Goal: Task Accomplishment & Management: Complete application form

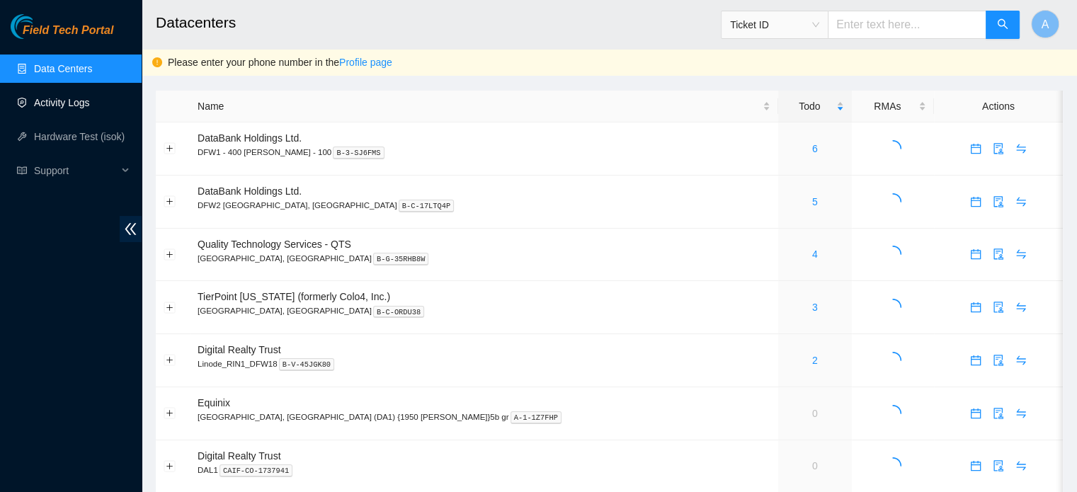
click at [62, 97] on link "Activity Logs" at bounding box center [62, 102] width 56 height 11
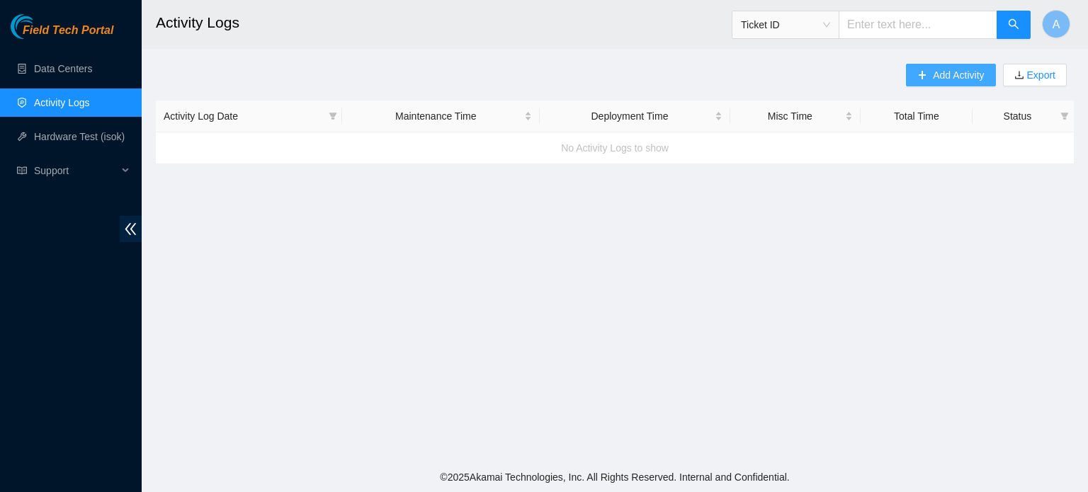
click at [930, 73] on button "Add Activity" at bounding box center [950, 75] width 89 height 23
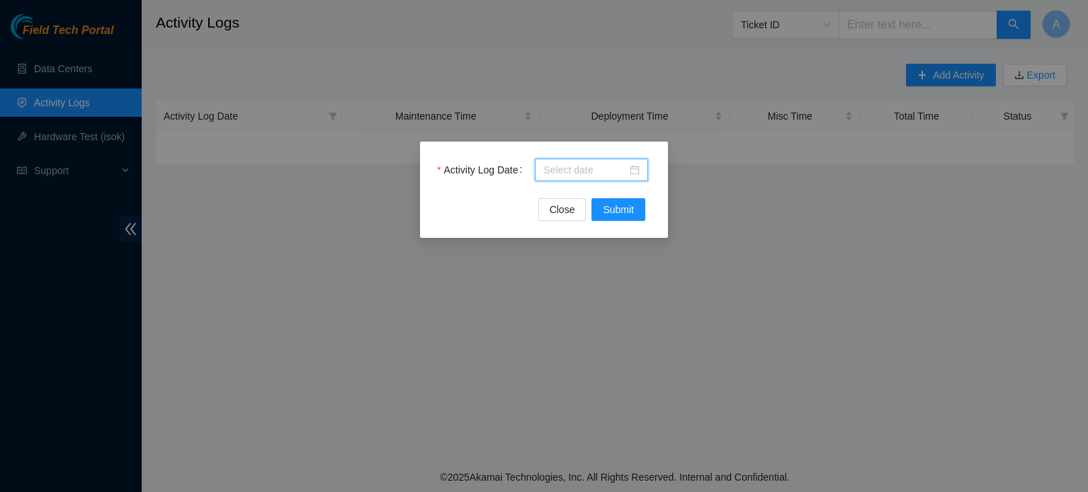
click at [569, 177] on input "Activity Log Date" at bounding box center [585, 170] width 84 height 16
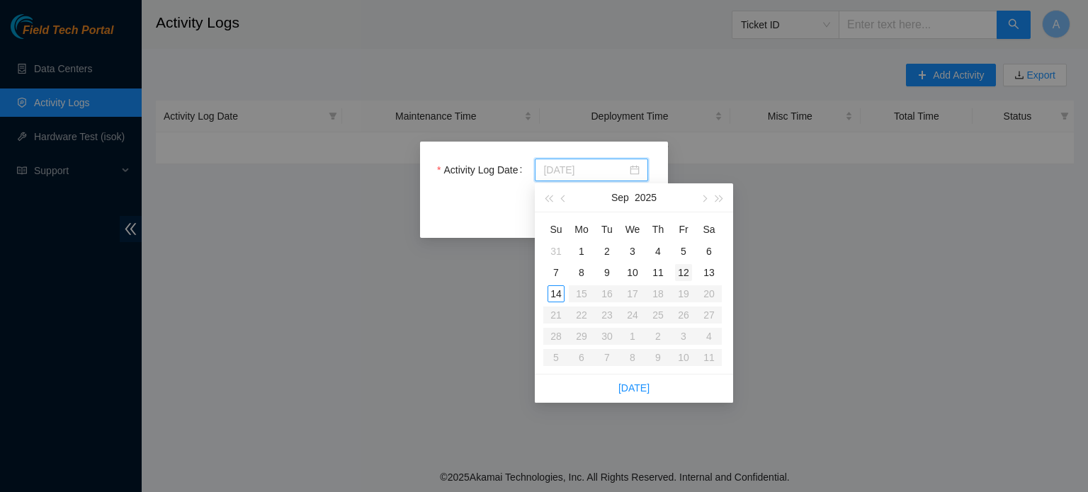
type input "[DATE]"
click at [680, 270] on div "12" at bounding box center [683, 272] width 17 height 17
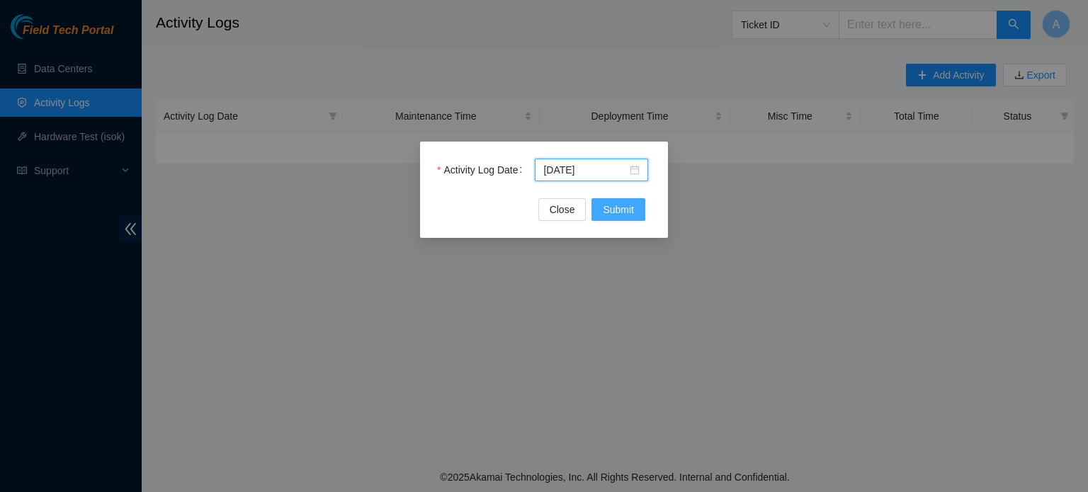
click at [609, 212] on span "Submit" at bounding box center [618, 210] width 31 height 16
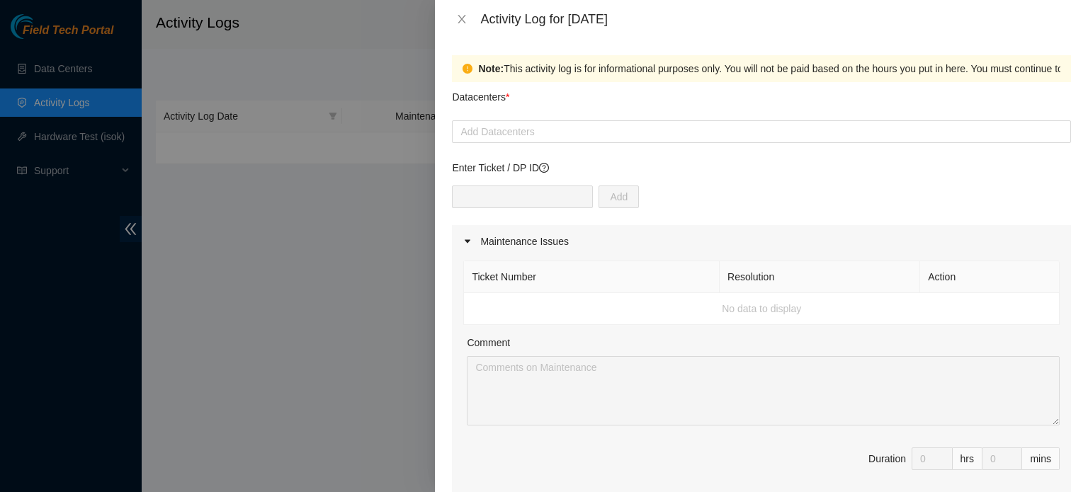
click at [518, 137] on div at bounding box center [761, 131] width 612 height 17
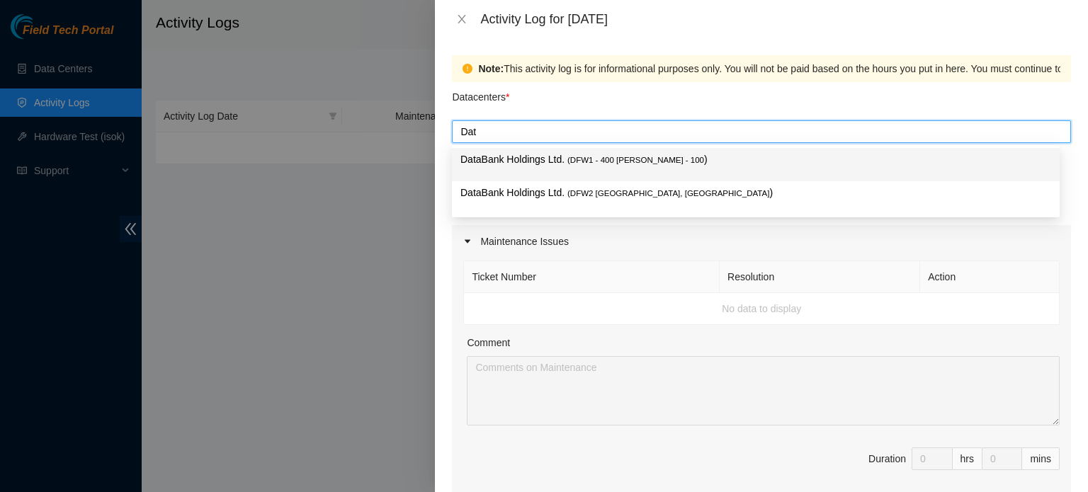
type input "Data"
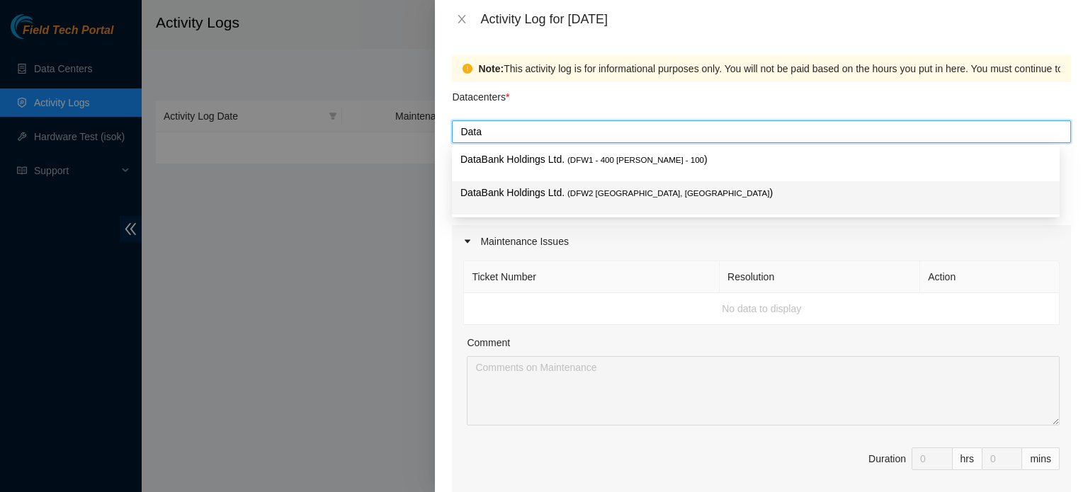
click at [575, 204] on div "DataBank Holdings Ltd. ( DFW2 [GEOGRAPHIC_DATA], [GEOGRAPHIC_DATA] )" at bounding box center [755, 198] width 591 height 26
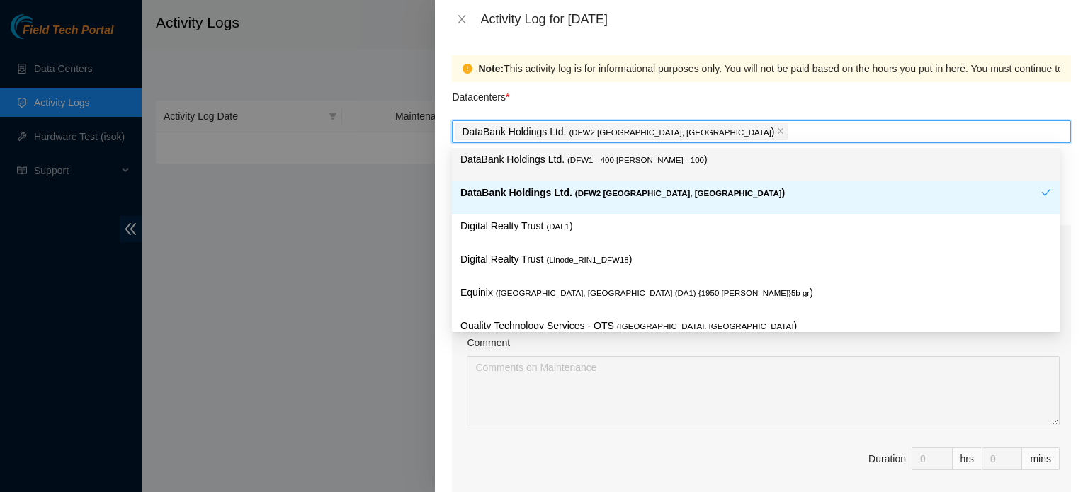
click at [635, 25] on div "Activity Log for [DATE]" at bounding box center [775, 19] width 591 height 16
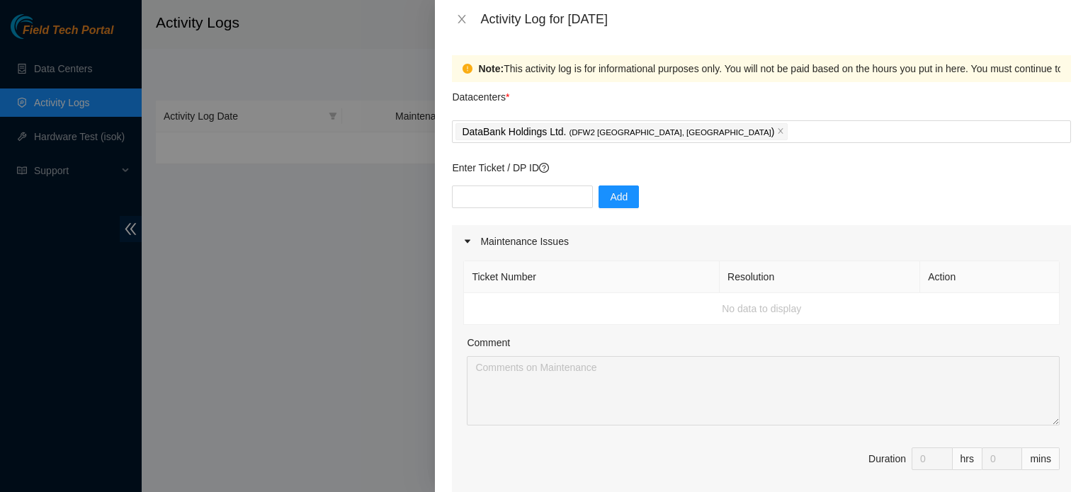
click at [494, 164] on p "Enter Ticket / DP ID" at bounding box center [761, 168] width 619 height 16
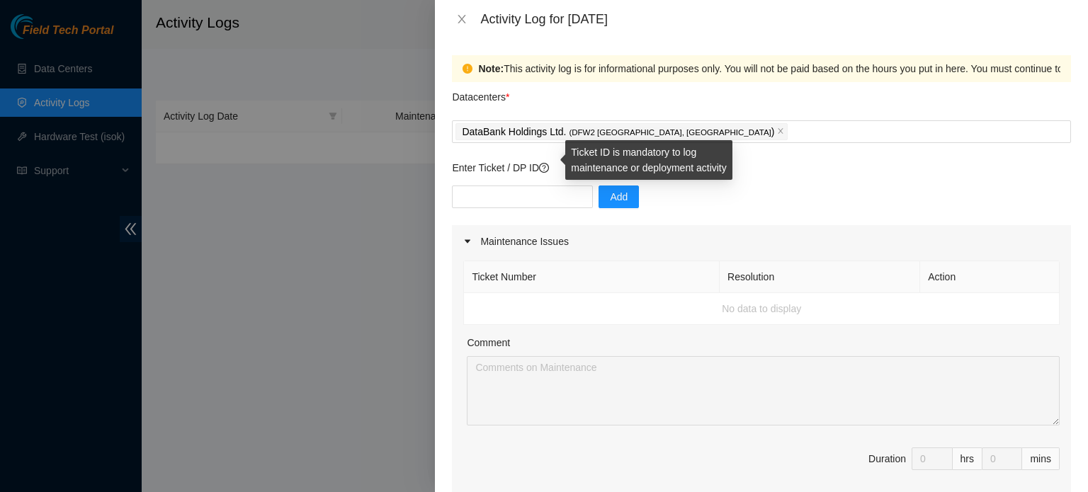
click at [547, 165] on icon "question-circle" at bounding box center [544, 168] width 10 height 10
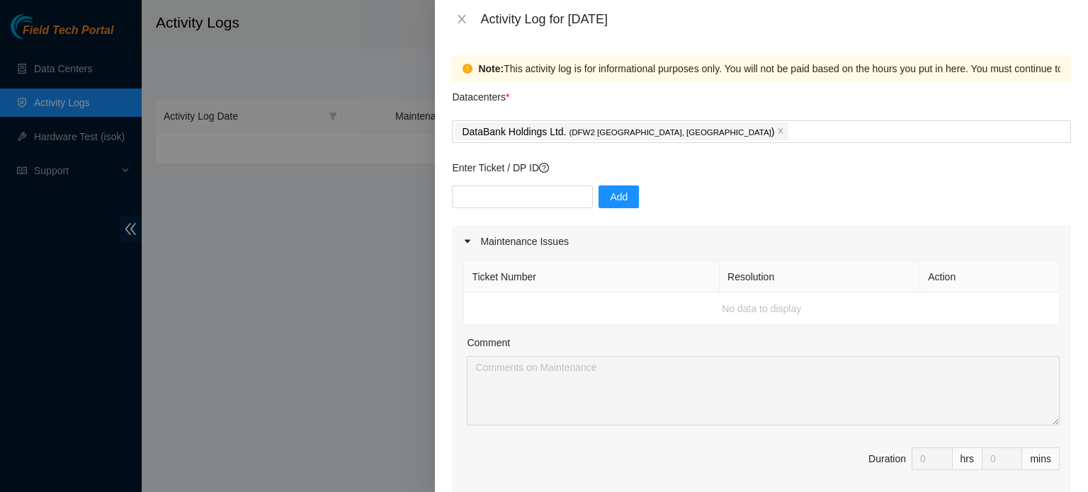
click at [894, 161] on p "Enter Ticket / DP ID" at bounding box center [761, 168] width 619 height 16
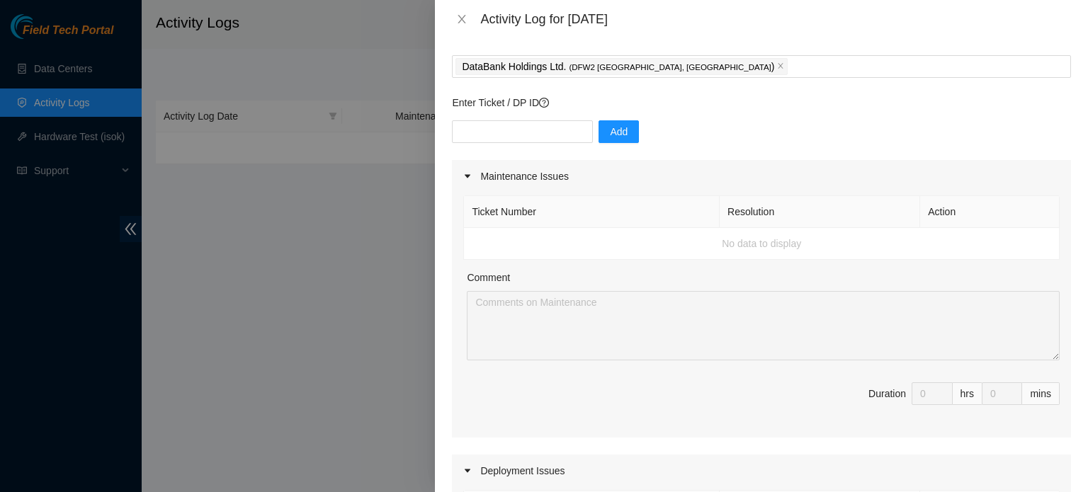
scroll to position [142, 0]
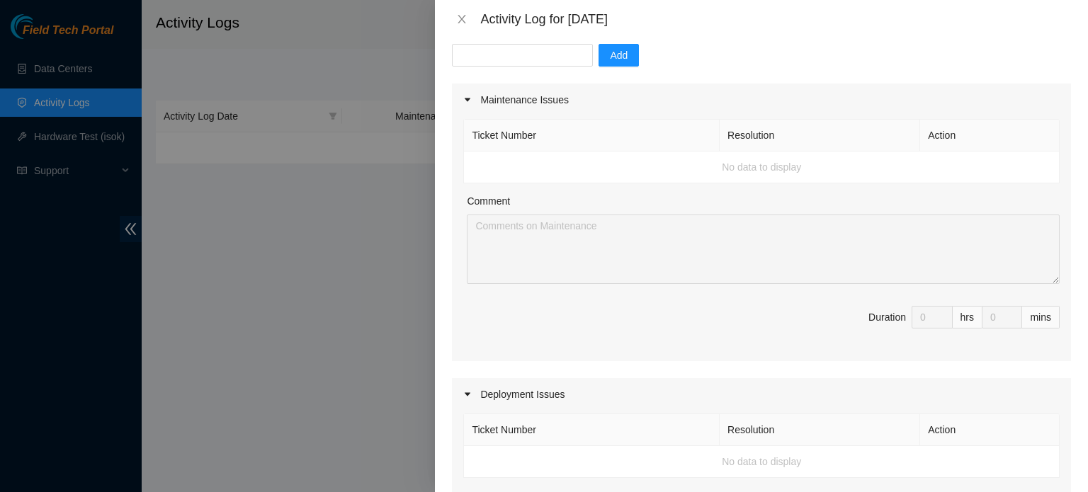
click at [718, 181] on td "No data to display" at bounding box center [762, 168] width 596 height 32
click at [763, 169] on td "No data to display" at bounding box center [762, 168] width 596 height 32
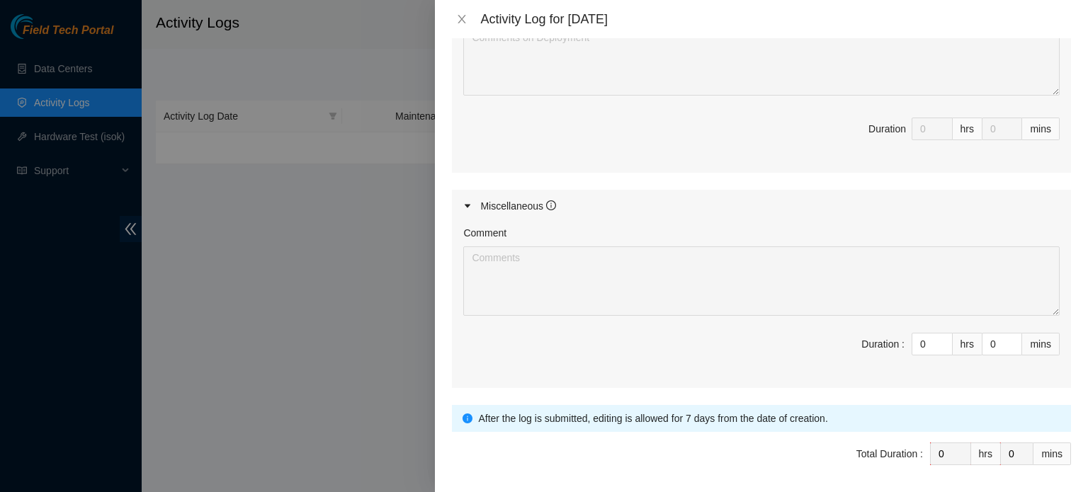
scroll to position [671, 0]
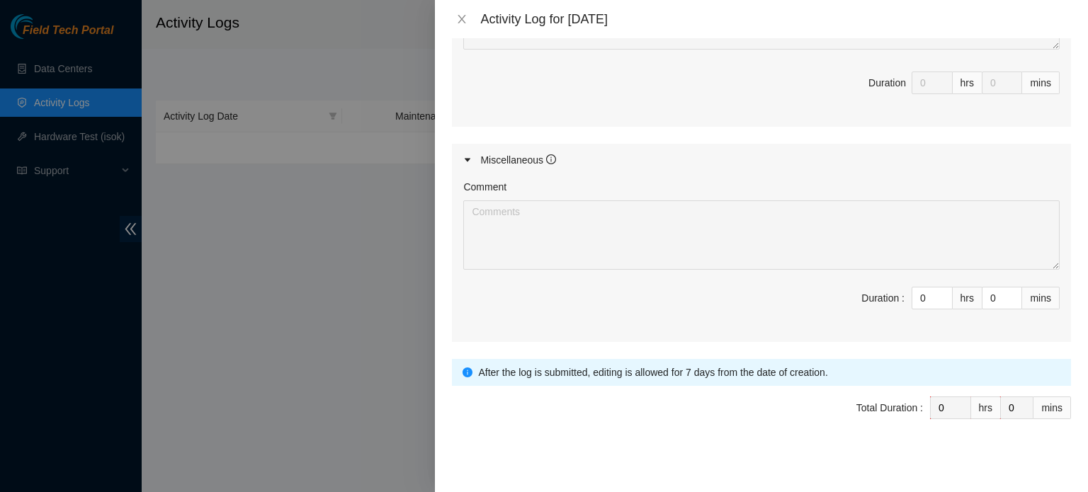
click at [526, 157] on div "Miscellaneous" at bounding box center [518, 160] width 76 height 16
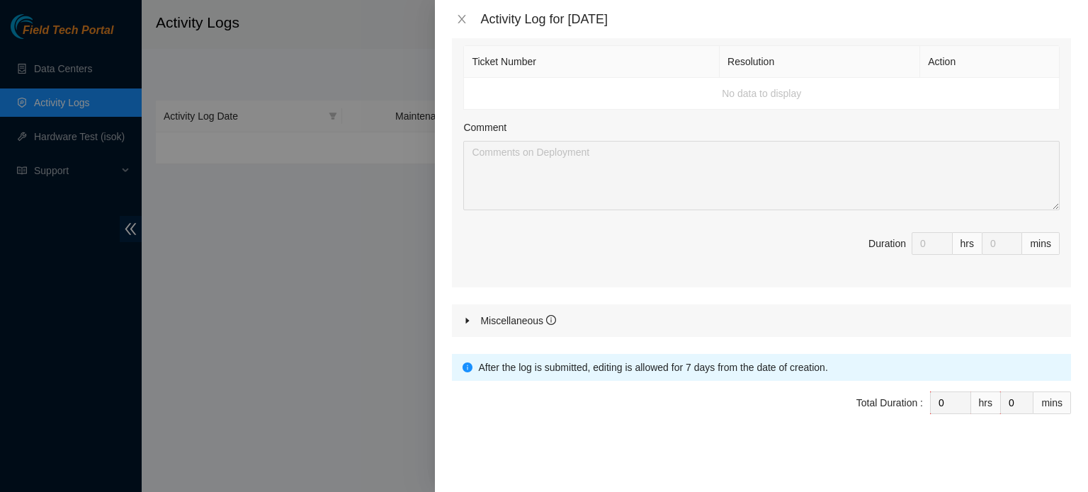
scroll to position [506, 0]
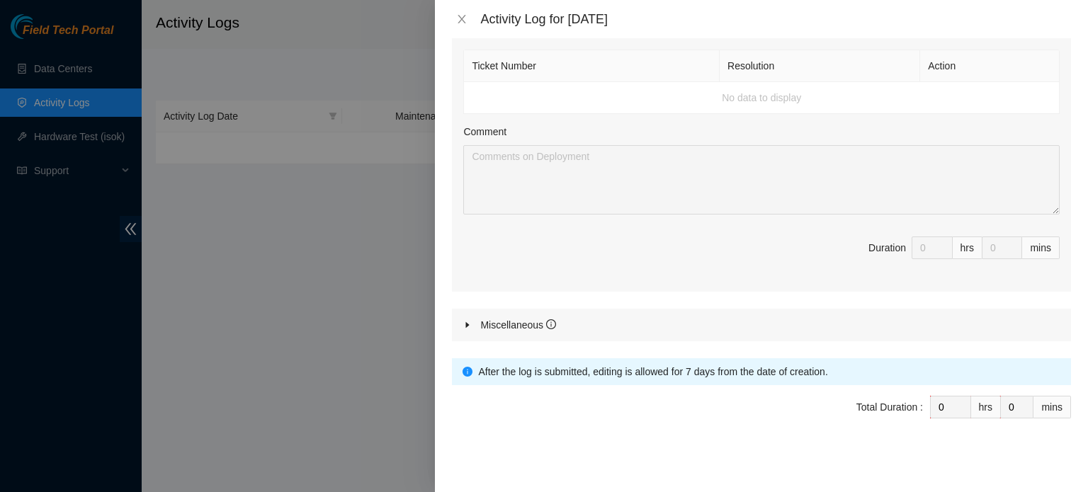
click at [525, 317] on div "Miscellaneous" at bounding box center [518, 325] width 76 height 16
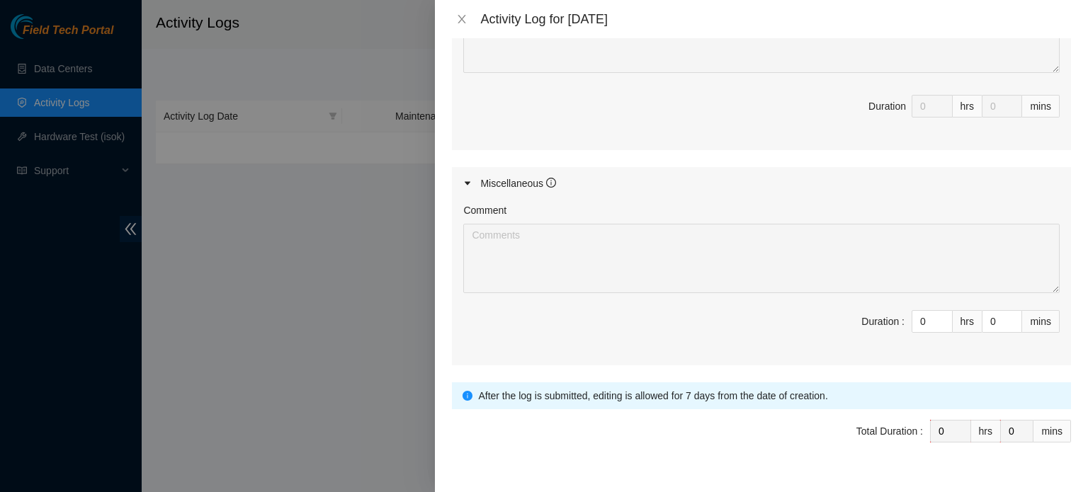
scroll to position [671, 0]
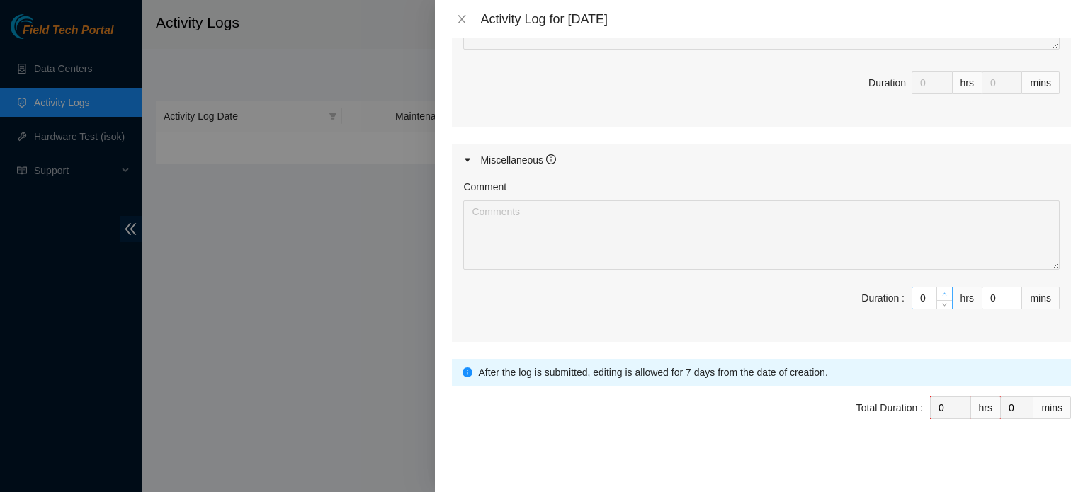
type input "1"
click at [936, 294] on span "Increase Value" at bounding box center [944, 293] width 16 height 13
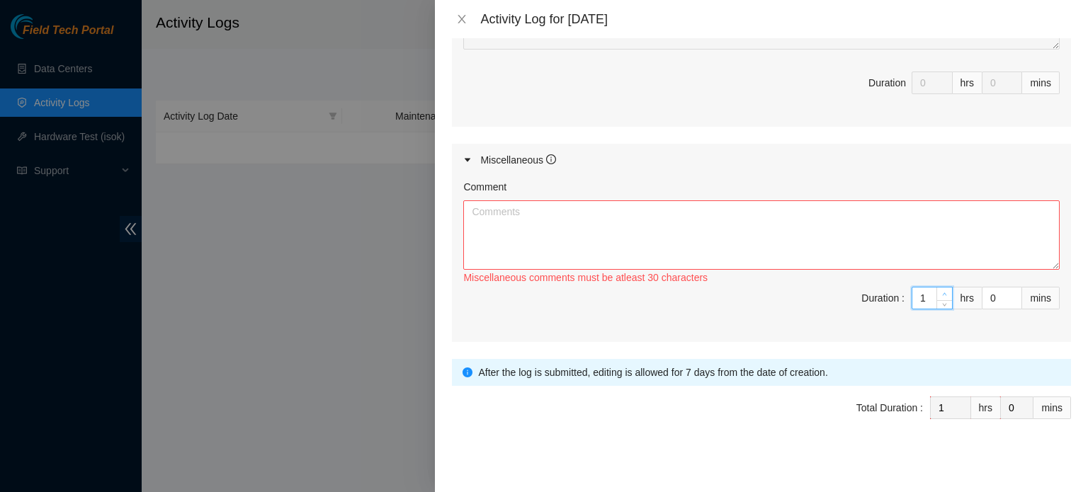
type input "2"
click at [942, 292] on icon "up" at bounding box center [944, 294] width 5 height 5
type input "3"
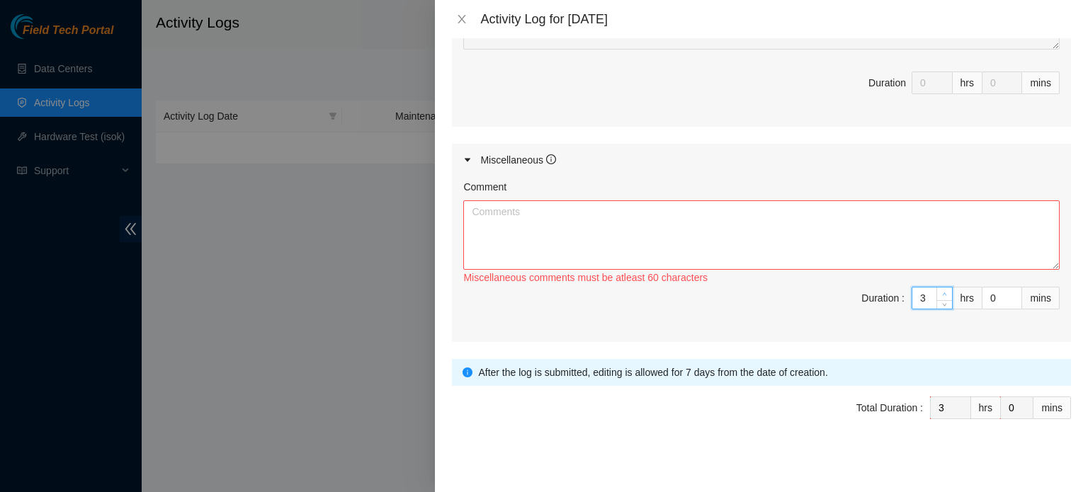
click at [942, 292] on icon "up" at bounding box center [944, 294] width 5 height 5
type input "4"
click at [942, 292] on icon "up" at bounding box center [944, 294] width 5 height 5
type input "5"
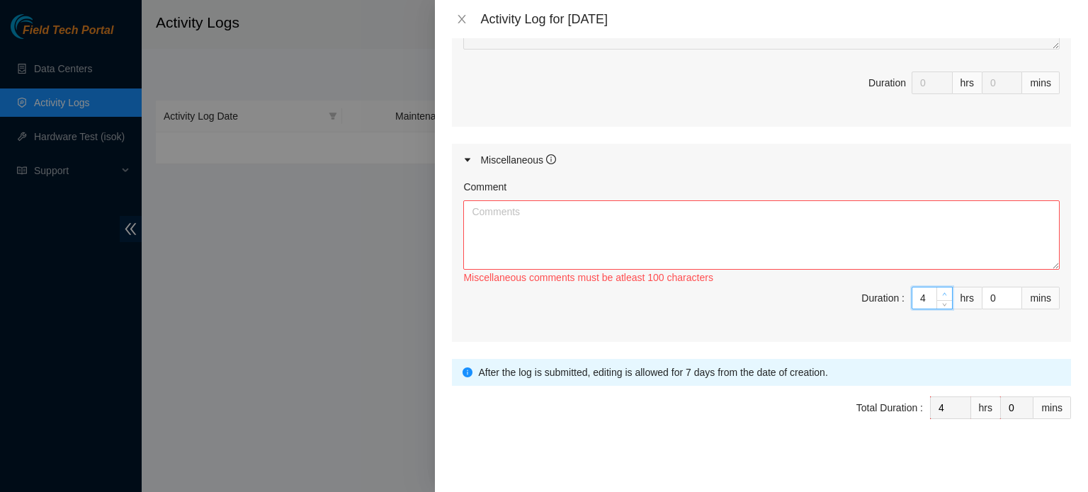
type input "5"
click at [942, 292] on icon "up" at bounding box center [944, 294] width 5 height 5
type input "6"
click at [942, 292] on icon "up" at bounding box center [944, 294] width 5 height 5
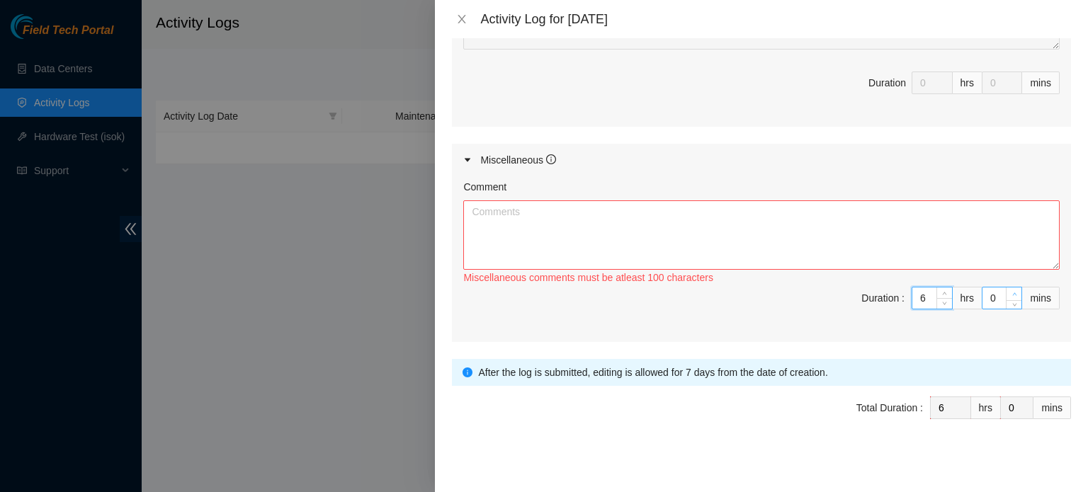
type input "1"
click at [1006, 292] on span "Increase Value" at bounding box center [1014, 293] width 16 height 13
type input "2"
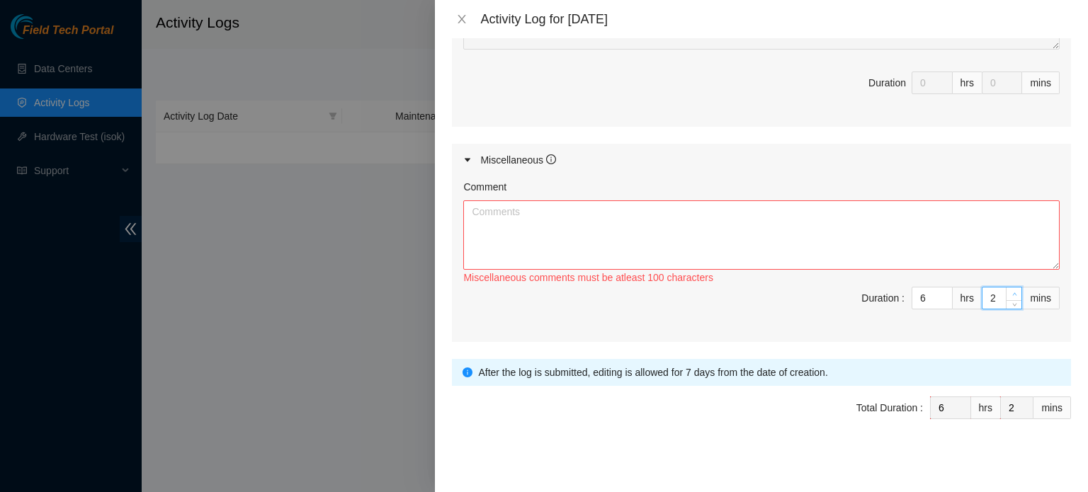
click at [1012, 292] on icon "up" at bounding box center [1014, 294] width 5 height 5
type input "3"
click at [1012, 292] on icon "up" at bounding box center [1014, 294] width 5 height 5
click at [1010, 290] on span "up" at bounding box center [1014, 294] width 8 height 8
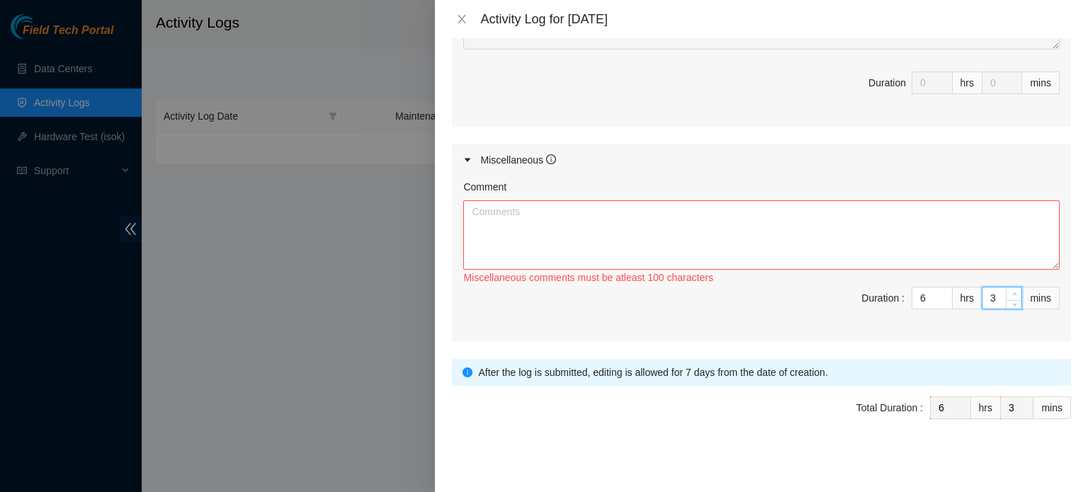
type input "4"
type input "5"
click at [1010, 290] on span "up" at bounding box center [1014, 294] width 8 height 8
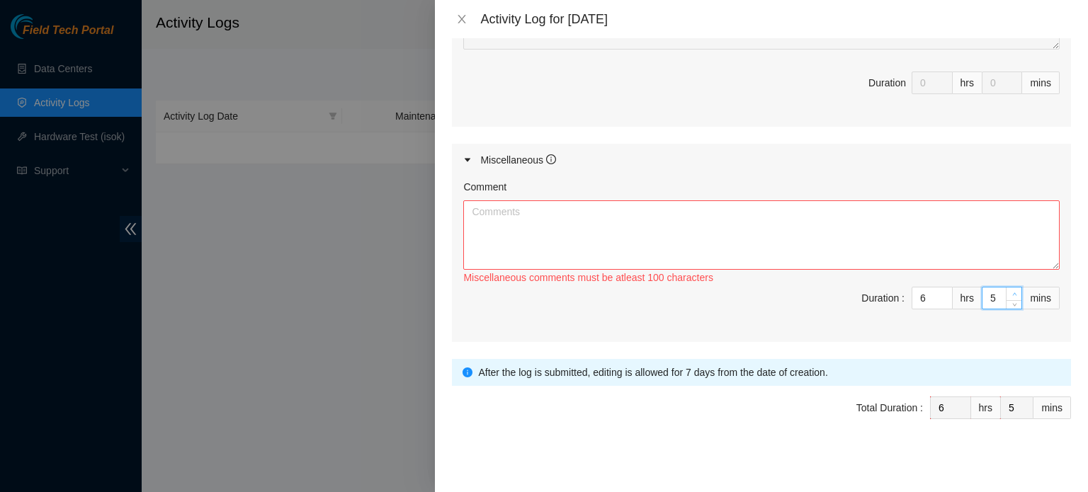
type input "6"
click at [1010, 290] on span "up" at bounding box center [1014, 294] width 8 height 8
type input "7"
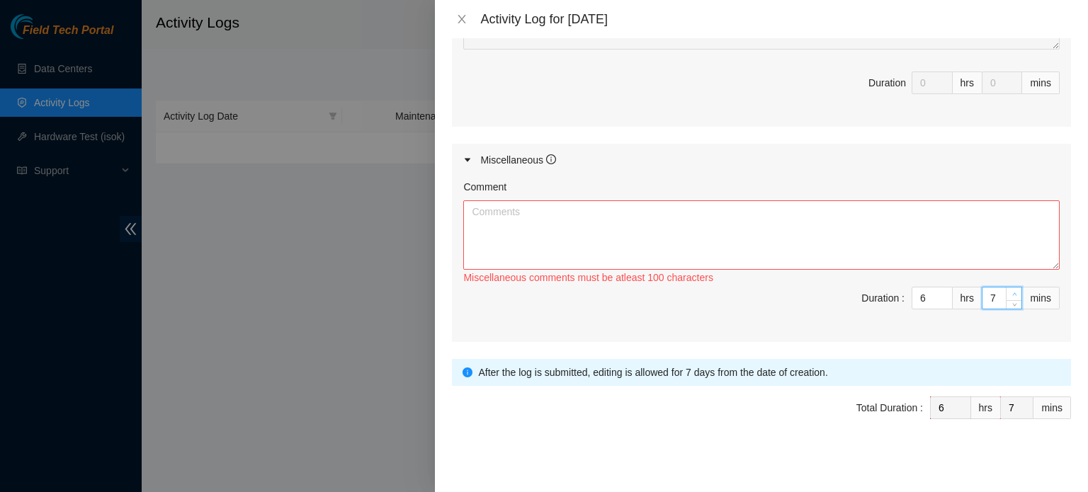
click at [1010, 290] on span "up" at bounding box center [1014, 294] width 8 height 8
type input "8"
click at [1010, 290] on span "up" at bounding box center [1014, 294] width 8 height 8
type input "9"
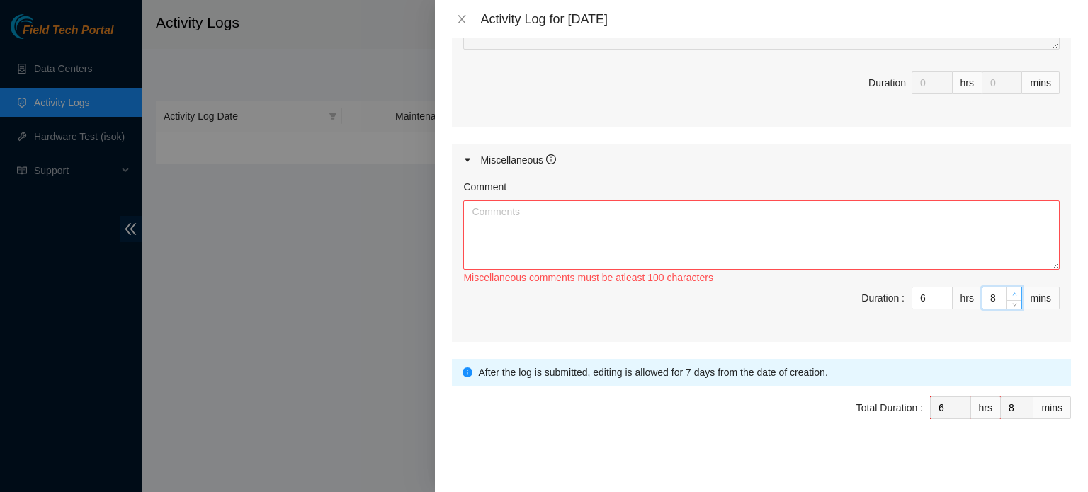
type input "9"
click at [1010, 290] on span "up" at bounding box center [1014, 294] width 8 height 8
type input "10"
click at [1010, 290] on span "up" at bounding box center [1014, 294] width 8 height 8
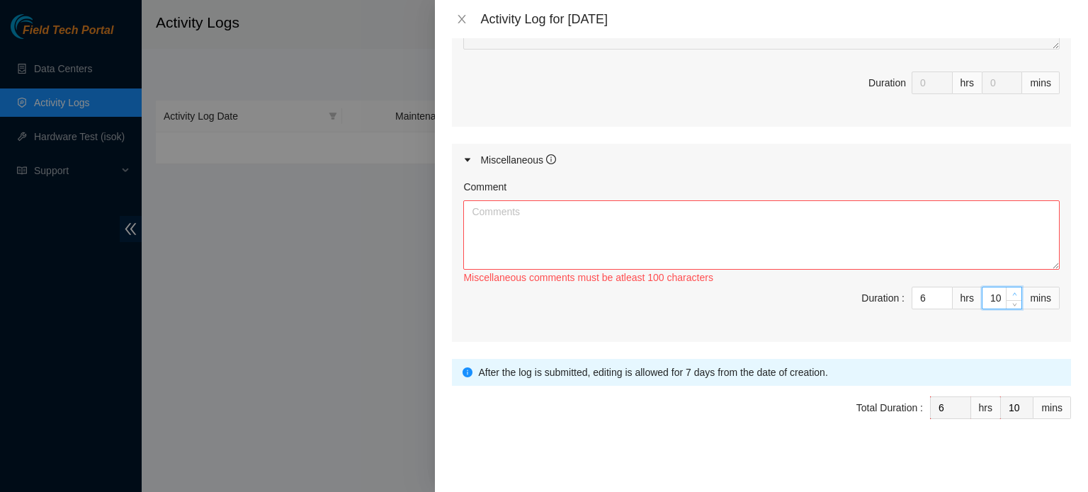
type input "11"
click at [1010, 290] on span "up" at bounding box center [1014, 294] width 8 height 8
type input "12"
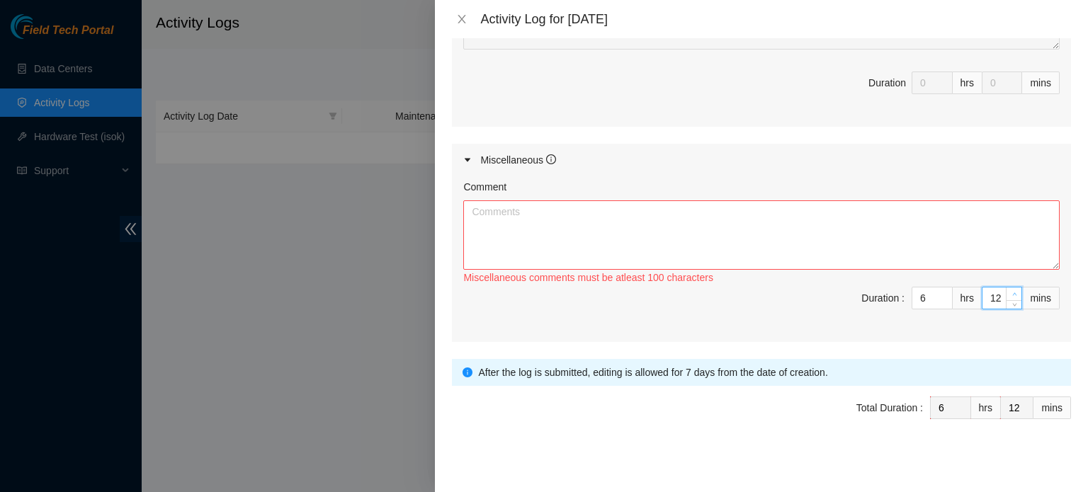
click at [1010, 290] on span "up" at bounding box center [1014, 294] width 8 height 8
type input "13"
click at [1010, 290] on span "up" at bounding box center [1014, 294] width 8 height 8
type input "14"
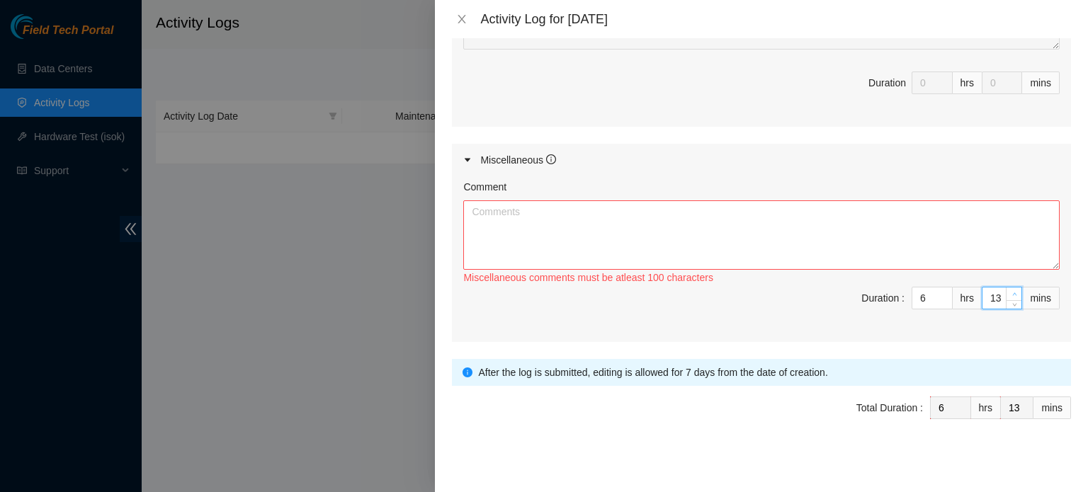
type input "14"
click at [1010, 290] on span "up" at bounding box center [1014, 294] width 8 height 8
type input "15"
click at [1010, 290] on span "up" at bounding box center [1014, 294] width 8 height 8
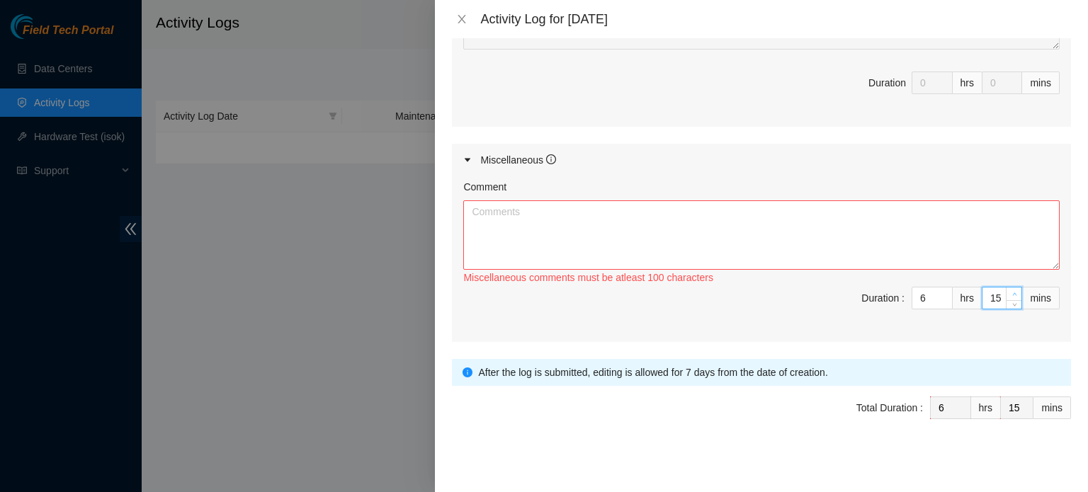
type input "16"
click at [1010, 290] on span "up" at bounding box center [1014, 294] width 8 height 8
type input "17"
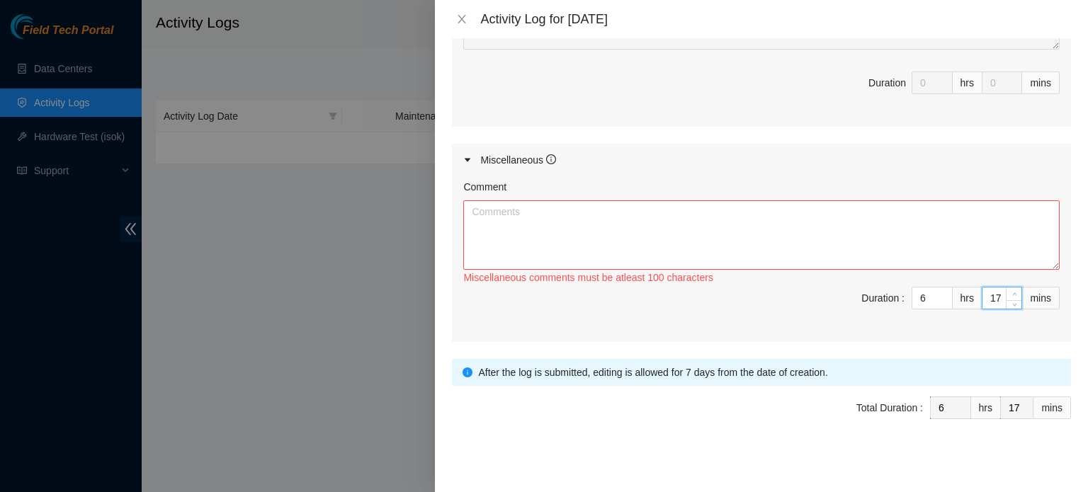
click at [1010, 290] on span "up" at bounding box center [1014, 294] width 8 height 8
type input "18"
click at [1010, 290] on span "up" at bounding box center [1014, 294] width 8 height 8
type input "19"
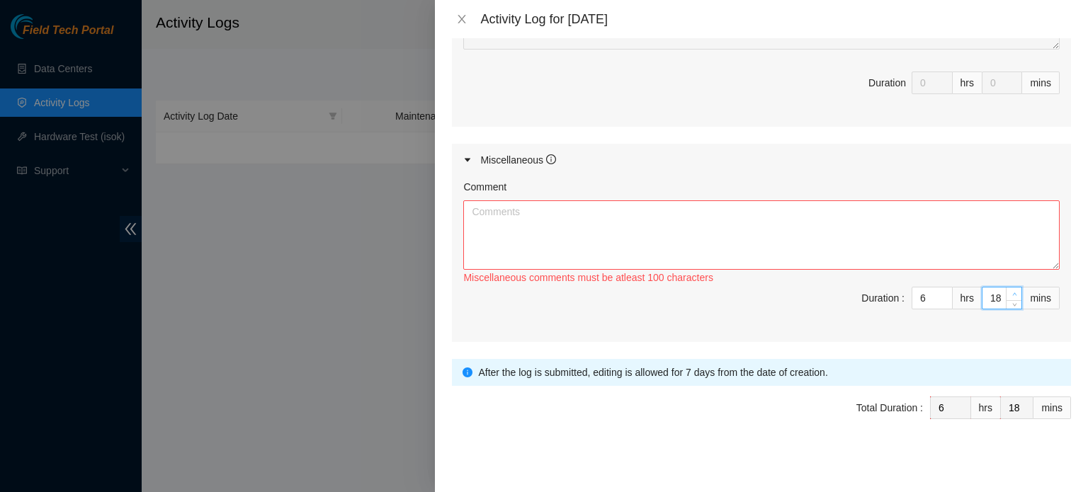
type input "19"
click at [1010, 290] on span "up" at bounding box center [1014, 294] width 8 height 8
type input "20"
click at [1010, 290] on span "up" at bounding box center [1014, 294] width 8 height 8
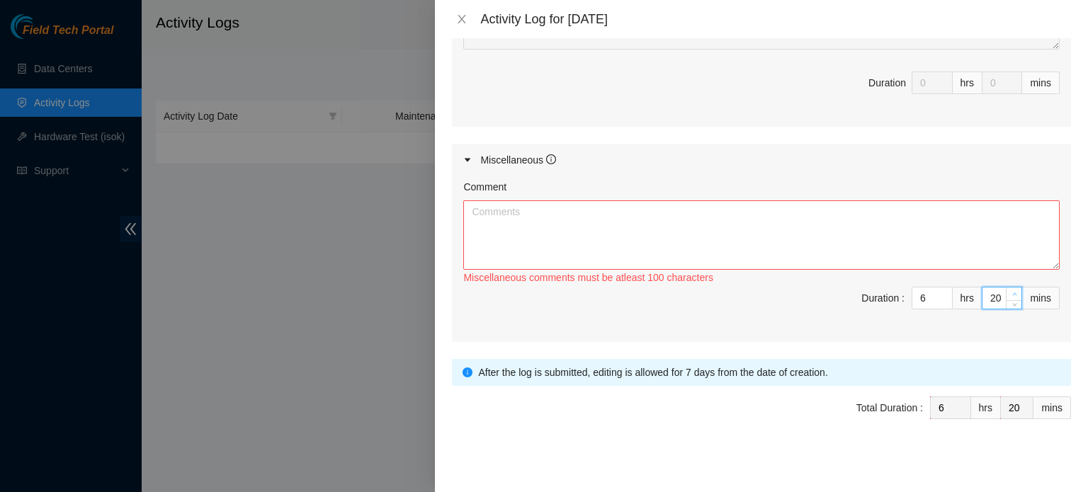
type input "21"
click at [1010, 290] on span "up" at bounding box center [1014, 294] width 8 height 8
type input "22"
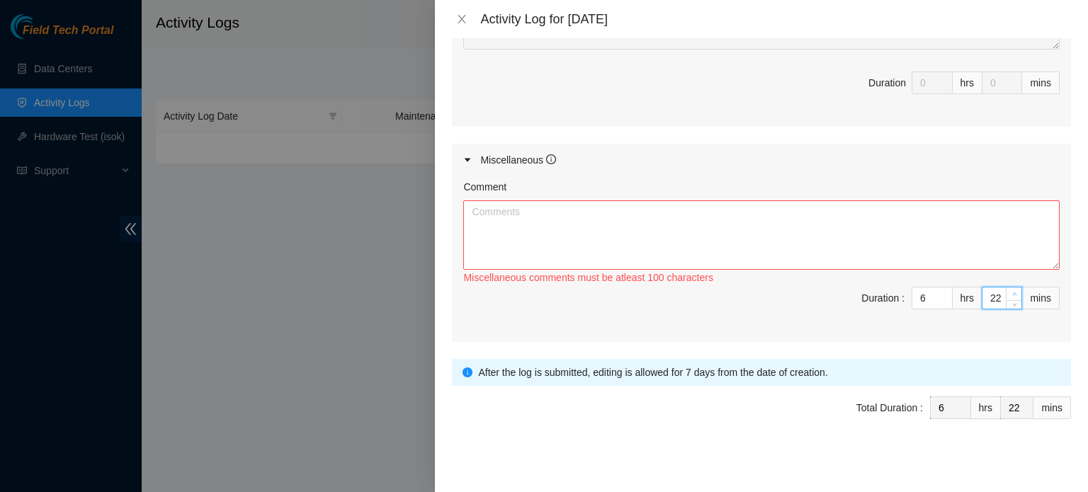
click at [1010, 290] on span "up" at bounding box center [1014, 294] width 8 height 8
type input "23"
click at [1010, 290] on span "up" at bounding box center [1014, 294] width 8 height 8
type input "24"
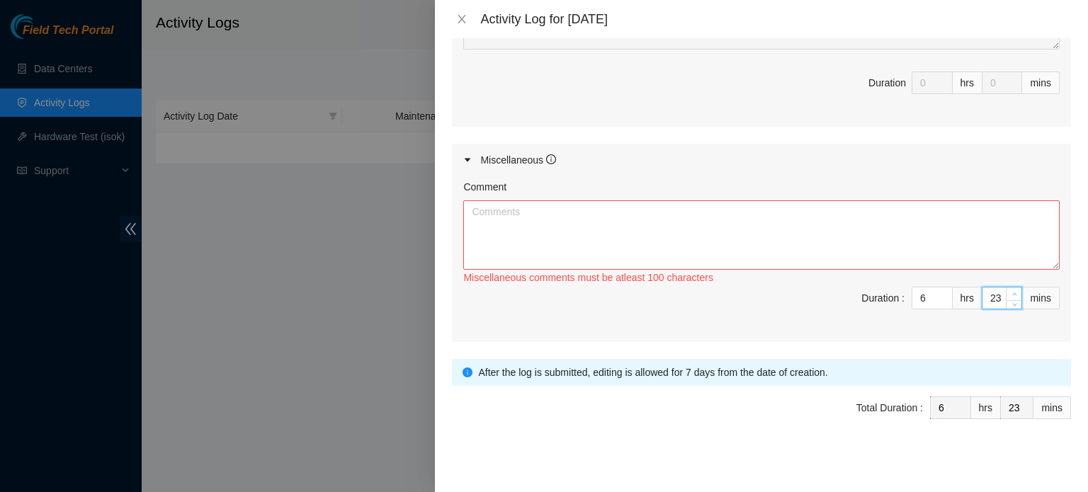
type input "24"
click at [1010, 290] on span "up" at bounding box center [1014, 294] width 8 height 8
type input "25"
click at [1010, 290] on span "up" at bounding box center [1014, 294] width 8 height 8
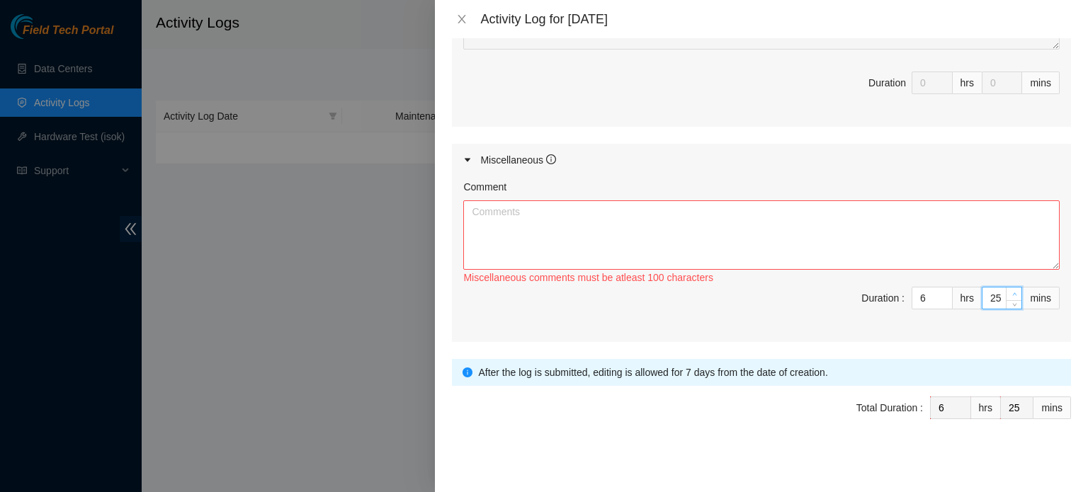
type input "26"
click at [1010, 290] on span "up" at bounding box center [1014, 294] width 8 height 8
type input "27"
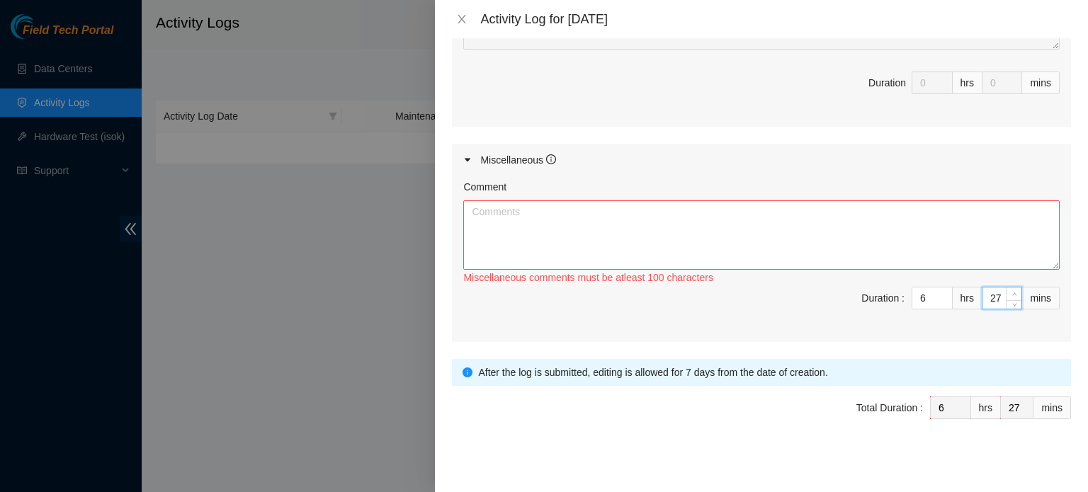
click at [1010, 291] on span "up" at bounding box center [1014, 294] width 8 height 8
type input "28"
click at [1012, 292] on icon "up" at bounding box center [1014, 294] width 5 height 5
type input "29"
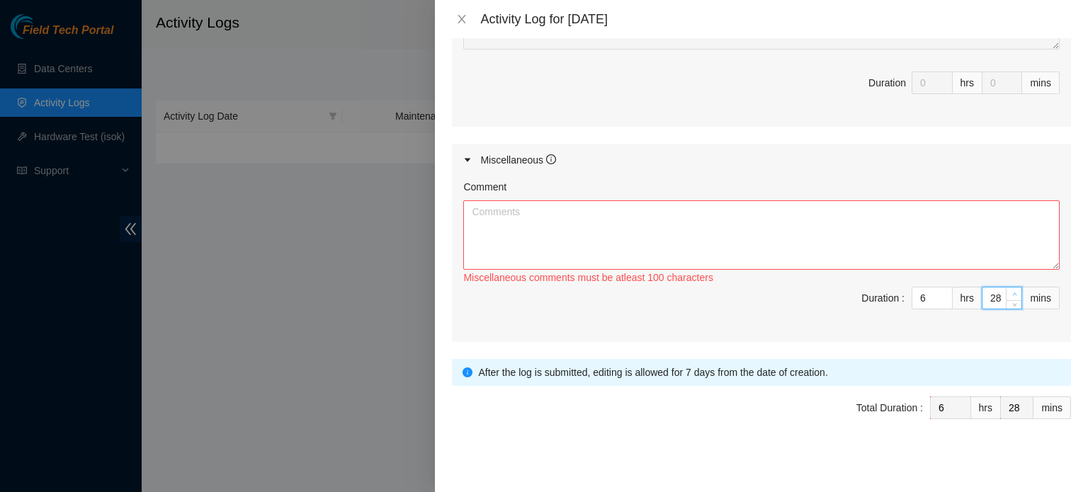
type input "29"
click at [1012, 292] on icon "up" at bounding box center [1014, 294] width 5 height 5
type input "30"
click at [1012, 292] on icon "up" at bounding box center [1014, 294] width 5 height 5
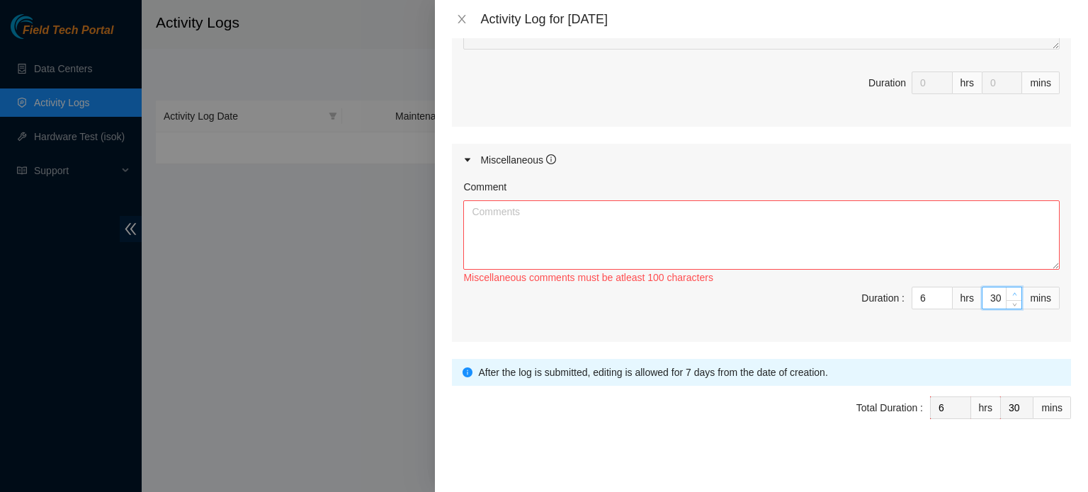
type input "31"
click at [1012, 292] on icon "up" at bounding box center [1014, 294] width 5 height 5
type input "32"
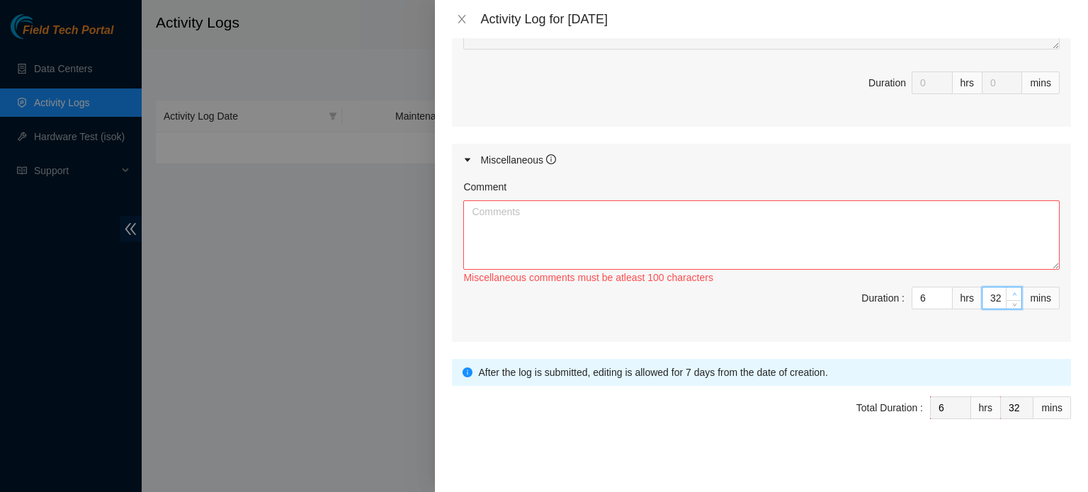
click at [1012, 292] on icon "up" at bounding box center [1014, 294] width 5 height 5
type input "33"
click at [1012, 292] on icon "up" at bounding box center [1014, 294] width 5 height 5
type input "34"
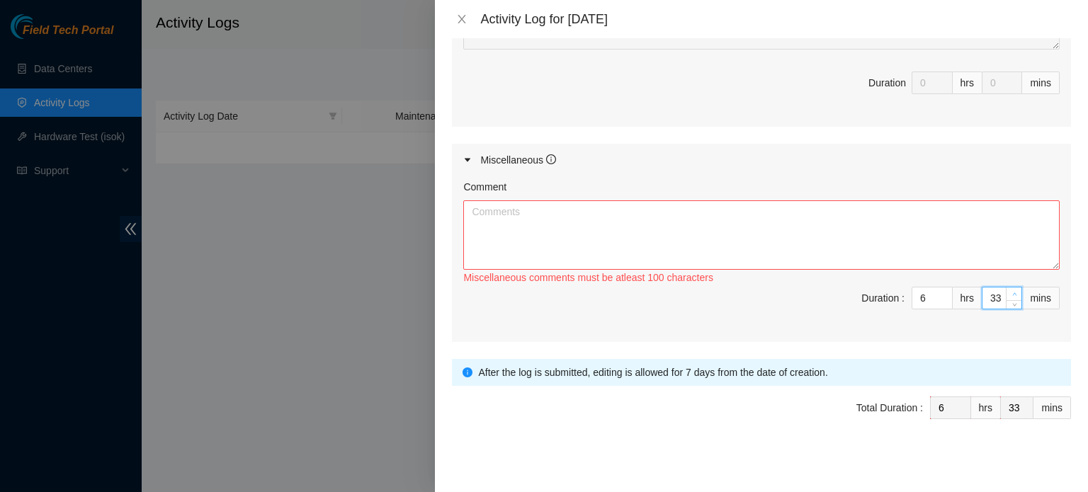
type input "34"
click at [1012, 292] on icon "up" at bounding box center [1014, 294] width 5 height 5
type input "35"
click at [1012, 292] on icon "up" at bounding box center [1014, 294] width 5 height 5
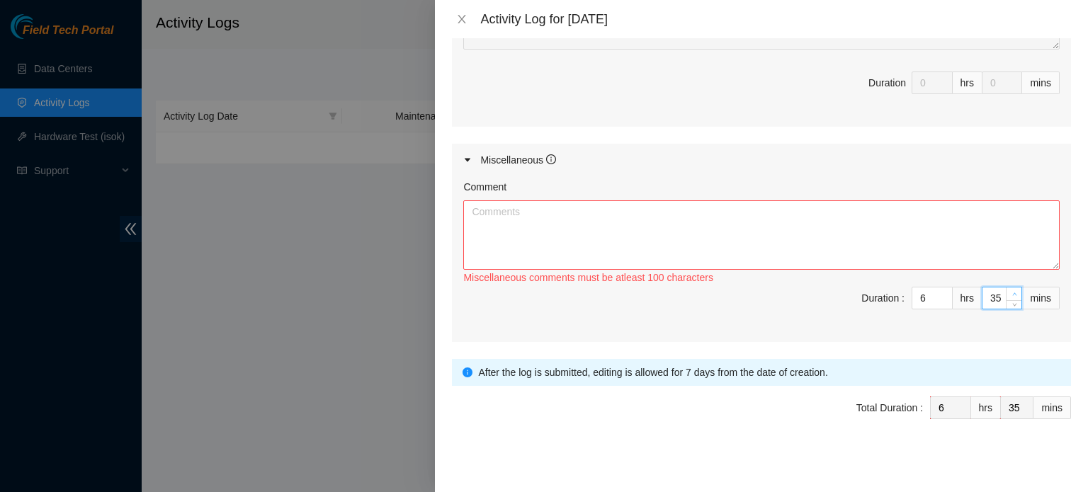
type input "36"
click at [1012, 292] on icon "up" at bounding box center [1014, 294] width 5 height 5
type input "37"
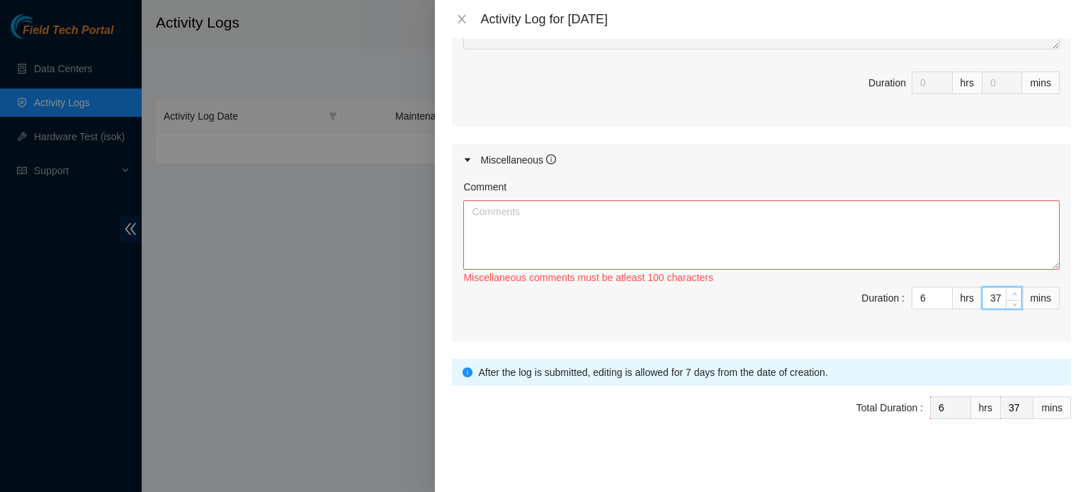
click at [1012, 292] on icon "up" at bounding box center [1014, 294] width 5 height 5
type input "38"
click at [1012, 292] on icon "up" at bounding box center [1014, 294] width 5 height 5
type input "39"
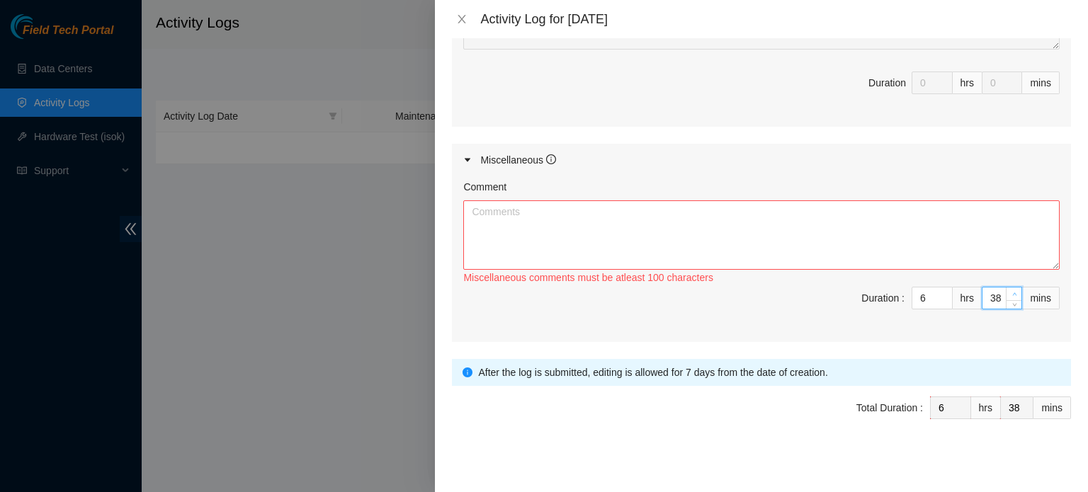
type input "39"
click at [1010, 290] on span "up" at bounding box center [1014, 294] width 8 height 8
type input "40"
click at [1010, 290] on span "up" at bounding box center [1014, 294] width 8 height 8
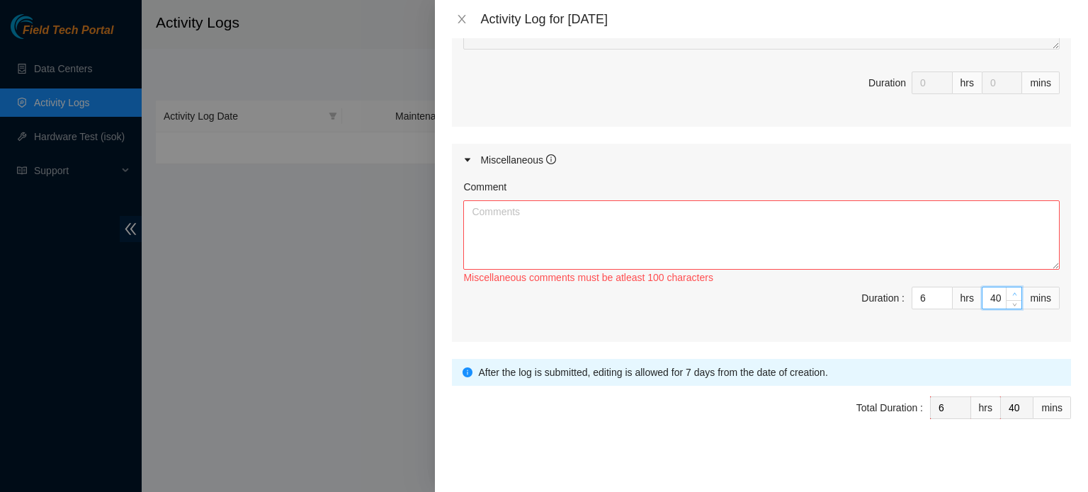
type input "41"
click at [1010, 290] on span "up" at bounding box center [1014, 294] width 8 height 8
type input "42"
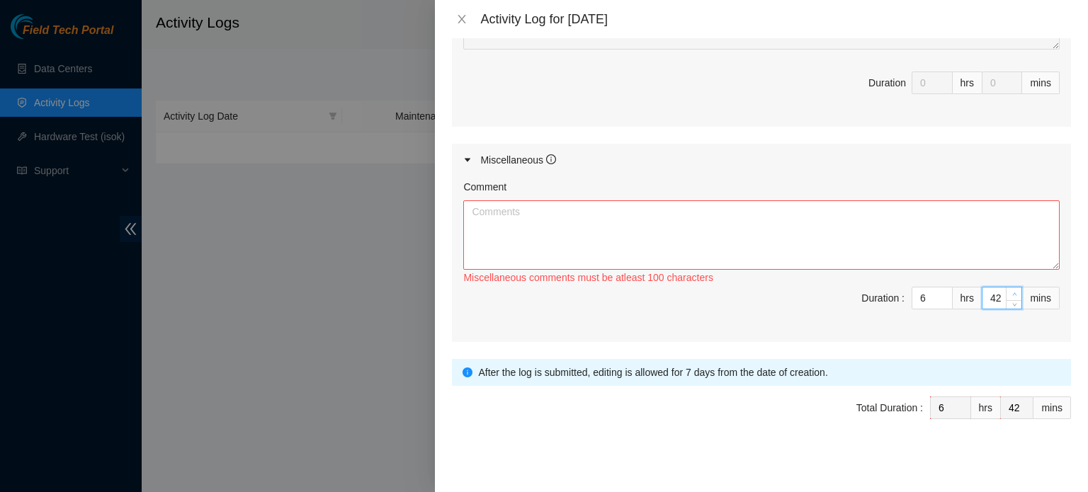
click at [1010, 290] on span "up" at bounding box center [1014, 294] width 8 height 8
type input "43"
click at [1010, 290] on span "up" at bounding box center [1014, 294] width 8 height 8
type input "44"
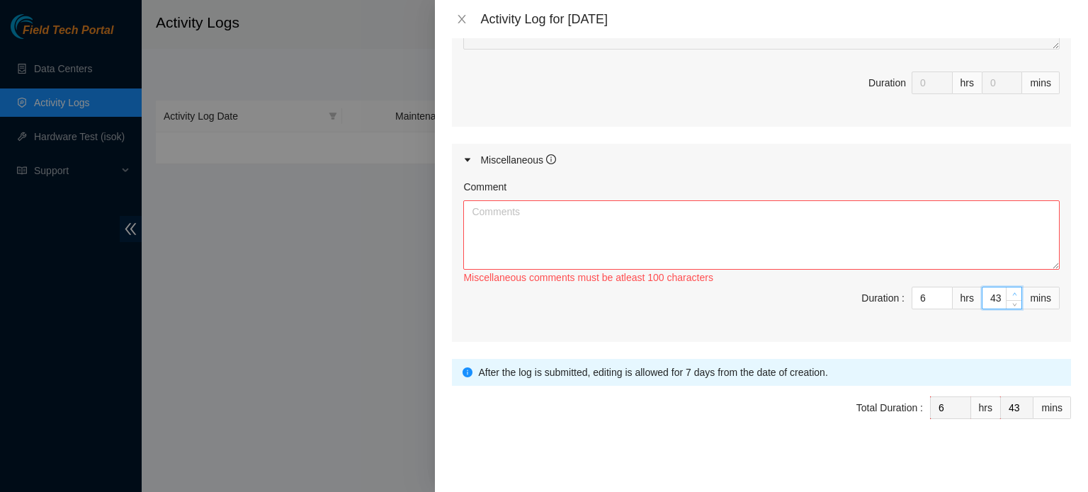
type input "44"
click at [1010, 290] on span "up" at bounding box center [1014, 294] width 8 height 8
type input "45"
click at [1010, 290] on span "up" at bounding box center [1014, 294] width 8 height 8
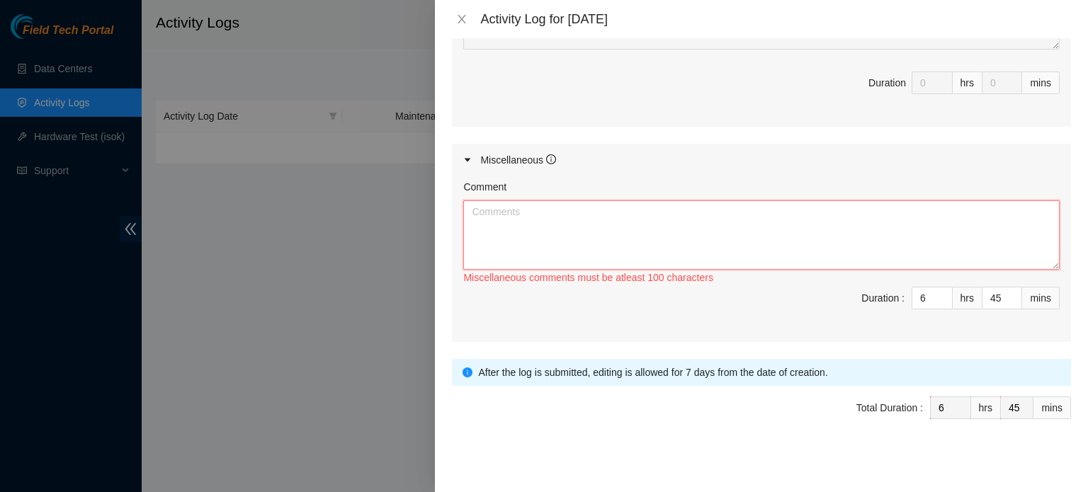
click at [832, 253] on textarea "Comment" at bounding box center [761, 234] width 596 height 69
type textarea "R"
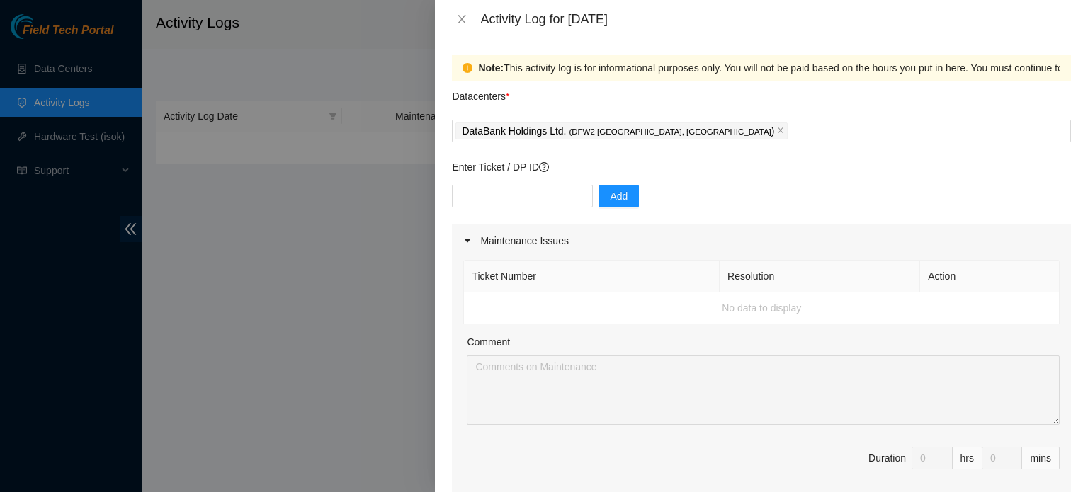
scroll to position [0, 0]
type textarea "Training and getting badges for locations."
click at [663, 67] on div "Note: This activity log is for informational purposes only. You will not be pai…" at bounding box center [918, 69] width 880 height 16
drag, startPoint x: 663, startPoint y: 67, endPoint x: 704, endPoint y: 69, distance: 40.4
click at [703, 69] on div "Note: This activity log is for informational purposes only. You will not be pai…" at bounding box center [918, 69] width 880 height 16
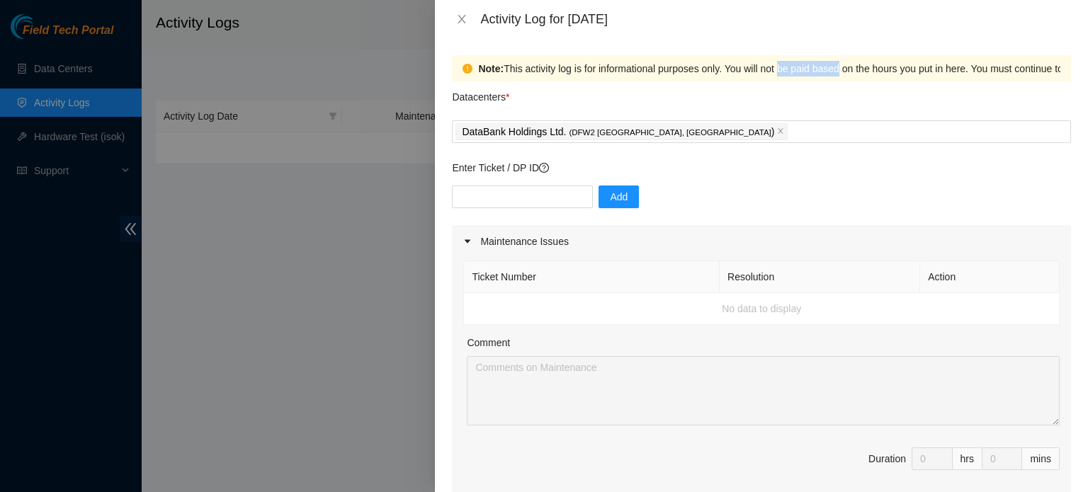
click at [734, 68] on div "Note: This activity log is for informational purposes only. You will not be pai…" at bounding box center [918, 69] width 880 height 16
click at [780, 72] on div "Note: This activity log is for informational purposes only. You will not be pai…" at bounding box center [918, 69] width 880 height 16
drag, startPoint x: 820, startPoint y: 76, endPoint x: 949, endPoint y: 70, distance: 129.0
click at [947, 70] on div "Note: This activity log is for informational purposes only. You will not be pai…" at bounding box center [918, 69] width 880 height 16
click at [963, 71] on div "Note: This activity log is for informational purposes only. You will not be pai…" at bounding box center [918, 69] width 880 height 16
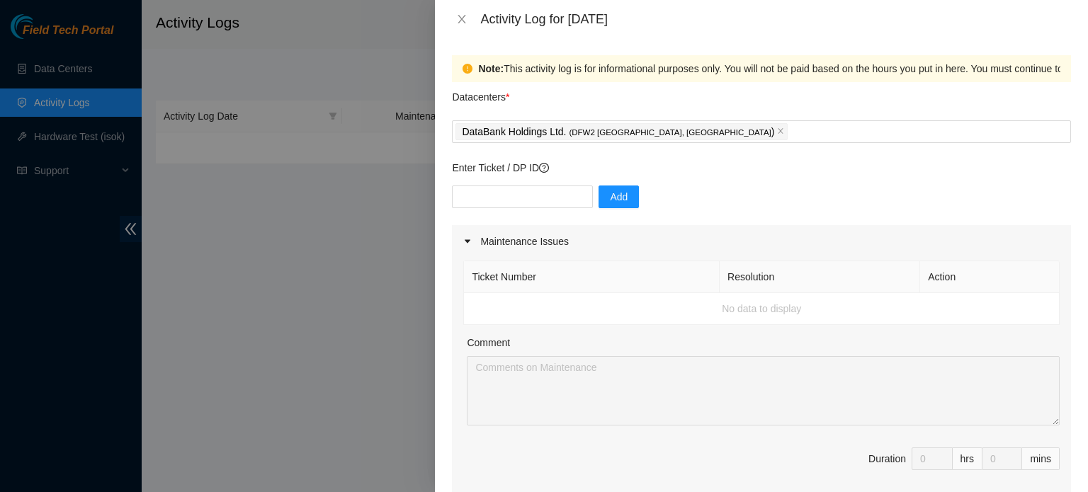
click at [983, 72] on div "Note: This activity log is for informational purposes only. You will not be pai…" at bounding box center [918, 69] width 880 height 16
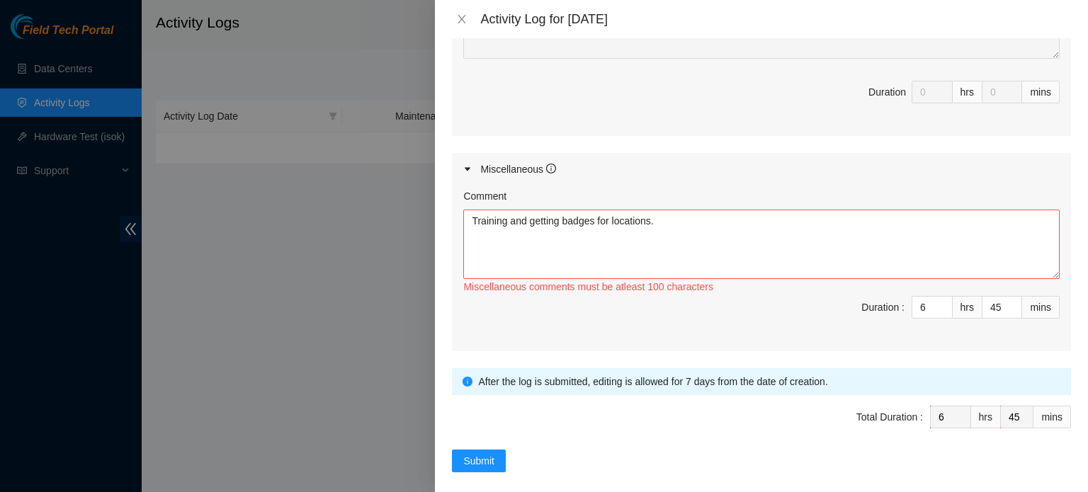
scroll to position [671, 0]
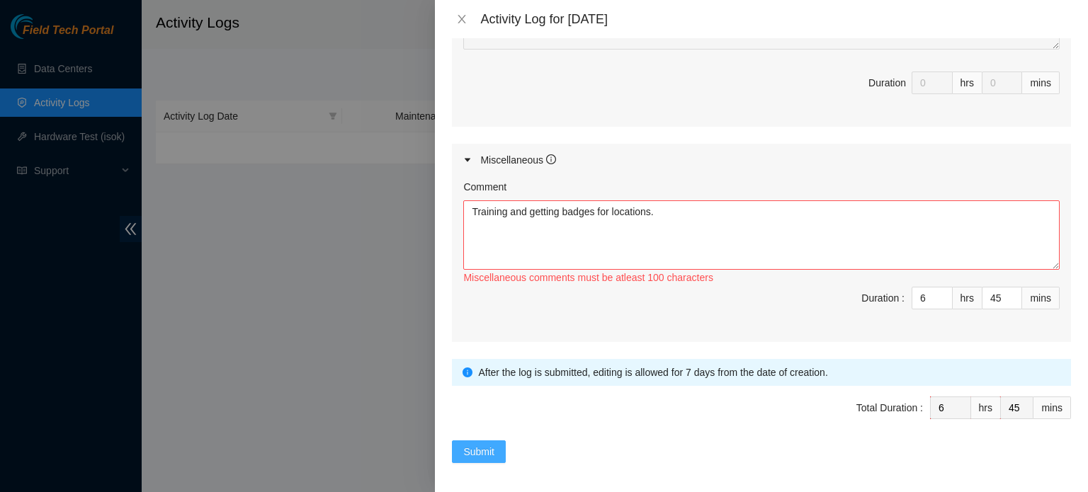
click at [487, 440] on button "Submit" at bounding box center [479, 451] width 54 height 23
click at [674, 214] on textarea "Training and getting badges for locations." at bounding box center [761, 234] width 596 height 69
drag, startPoint x: 671, startPoint y: 213, endPoint x: 647, endPoint y: 212, distance: 24.1
click at [671, 213] on textarea "Training and getting badges for locations." at bounding box center [761, 234] width 596 height 69
drag, startPoint x: 562, startPoint y: 207, endPoint x: 447, endPoint y: 212, distance: 114.8
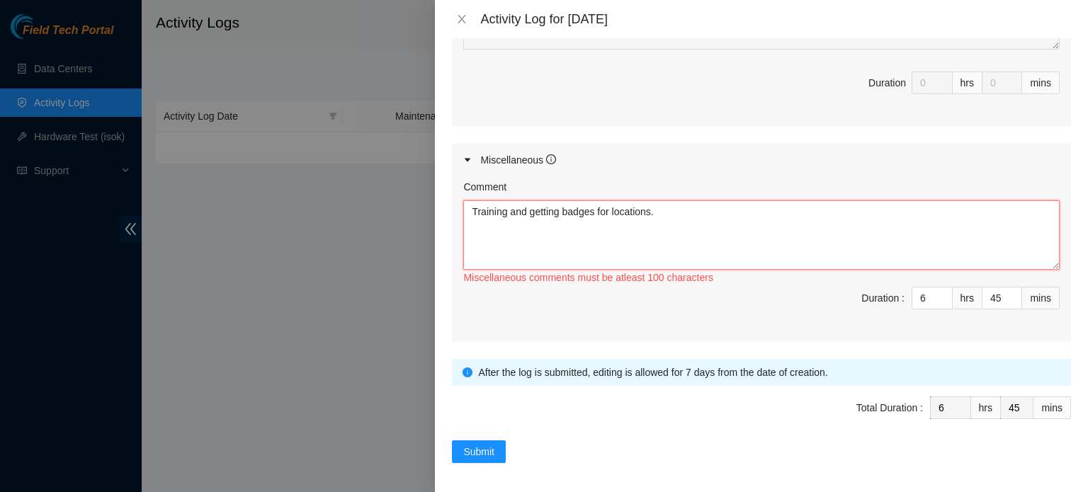
click at [447, 212] on div "Note: This activity log is for informational purposes only. You will not be pai…" at bounding box center [761, 265] width 653 height 454
click at [613, 193] on div "Comment" at bounding box center [761, 189] width 596 height 21
drag, startPoint x: 659, startPoint y: 213, endPoint x: 428, endPoint y: 223, distance: 231.1
click at [428, 223] on div "Activity Log for [DATE] Note: This activity log is for informational purposes o…" at bounding box center [544, 246] width 1088 height 492
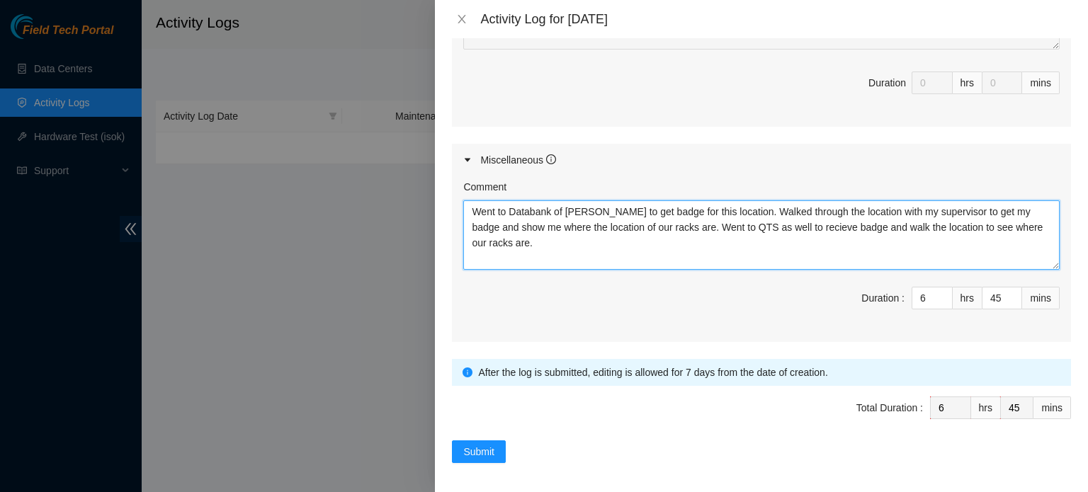
click at [807, 226] on textarea "Went to Databank of [PERSON_NAME] to get badge for this location. Walked throug…" at bounding box center [761, 234] width 596 height 69
type textarea "Went to Databank of [PERSON_NAME] to get badge for this location. Walked throug…"
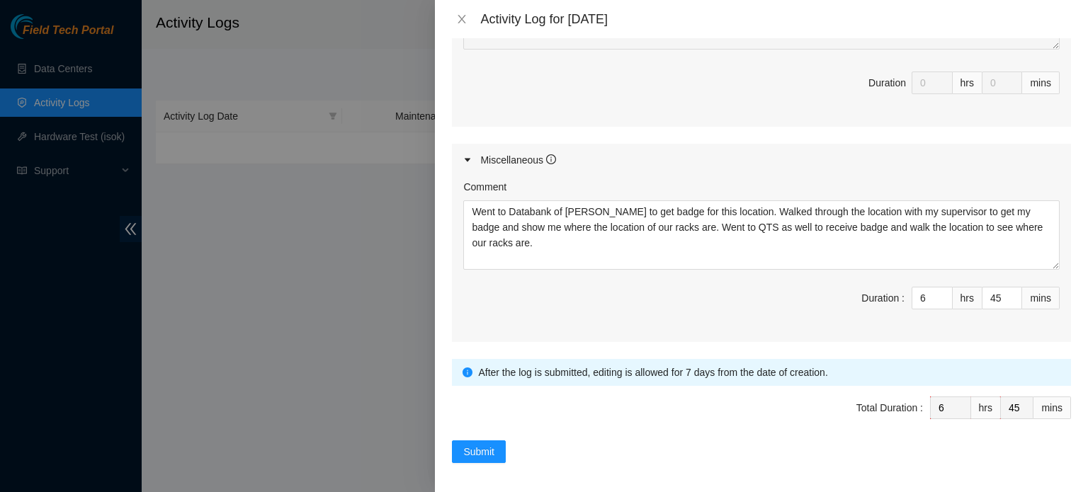
click at [643, 316] on span "Duration : 6 hrs 45 mins" at bounding box center [761, 307] width 596 height 40
click at [470, 444] on span "Submit" at bounding box center [478, 452] width 31 height 16
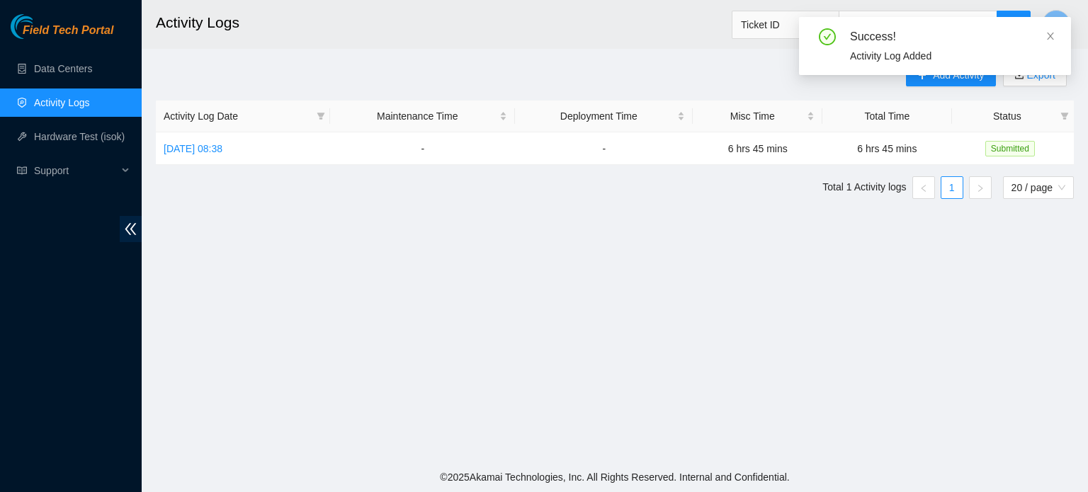
click at [475, 302] on main "Activity Logs Ticket ID A Add Activity Export Activity Log Date Maintenance Tim…" at bounding box center [615, 231] width 946 height 462
click at [1010, 148] on span "Submitted" at bounding box center [1010, 149] width 50 height 16
click at [1018, 110] on span "Status" at bounding box center [1006, 116] width 95 height 16
click at [1054, 30] on span at bounding box center [1050, 35] width 10 height 11
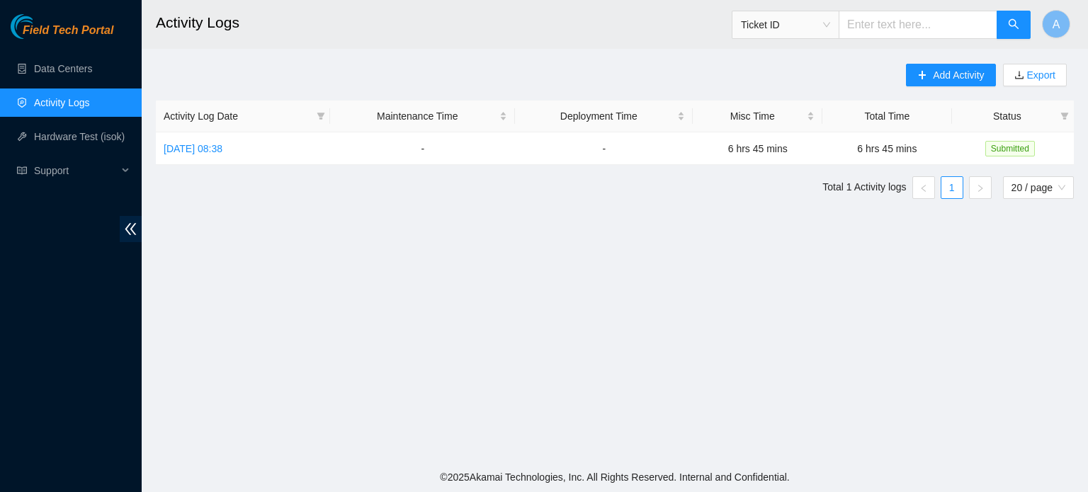
click at [259, 56] on main "Activity Logs Ticket ID A Add Activity Export Activity Log Date Maintenance Tim…" at bounding box center [615, 231] width 946 height 462
